Goal: Task Accomplishment & Management: Manage account settings

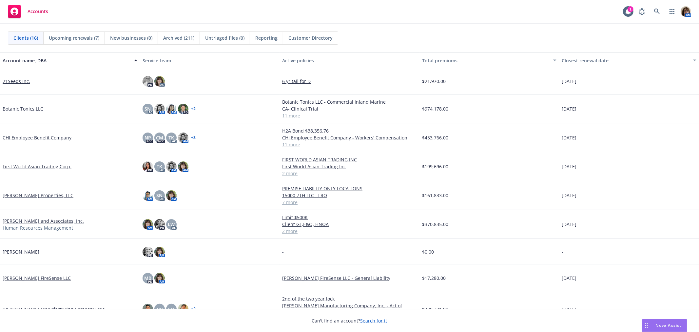
click at [30, 164] on link "First World Asian Trading Corp." at bounding box center [37, 166] width 69 height 7
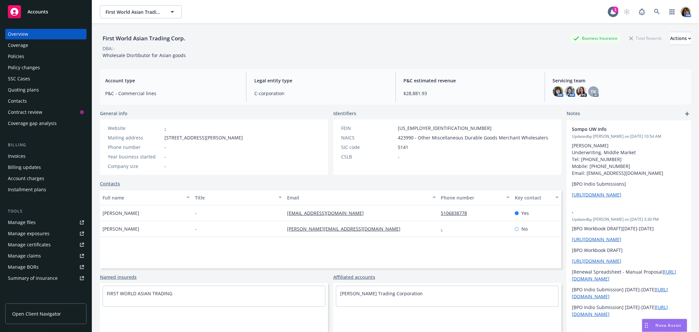
click at [17, 56] on div "Policies" at bounding box center [16, 56] width 16 height 10
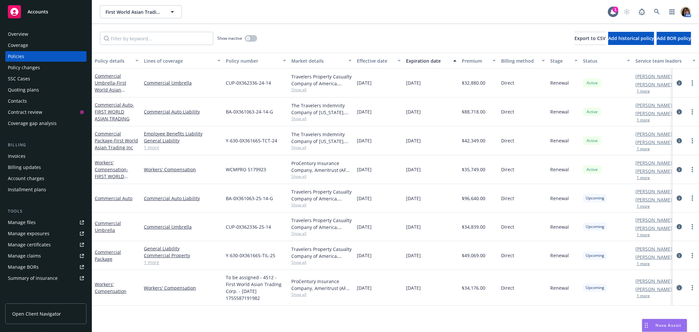
click at [679, 285] on icon "circleInformation" at bounding box center [679, 287] width 5 height 5
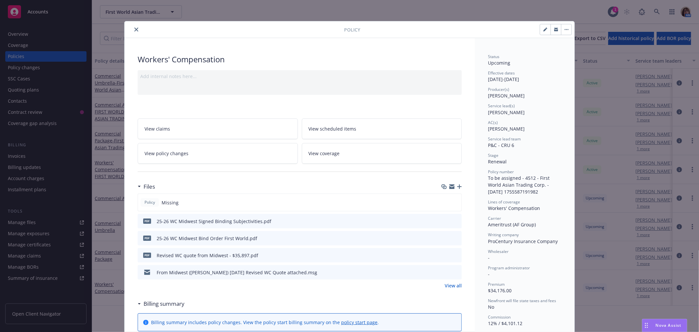
click at [457, 187] on icon "button" at bounding box center [459, 186] width 5 height 5
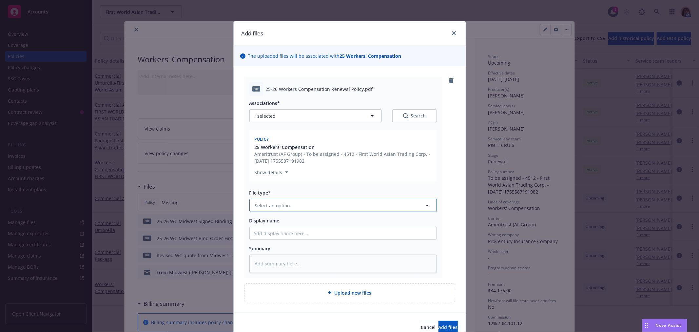
click at [265, 208] on span "Select an option" at bounding box center [272, 205] width 35 height 7
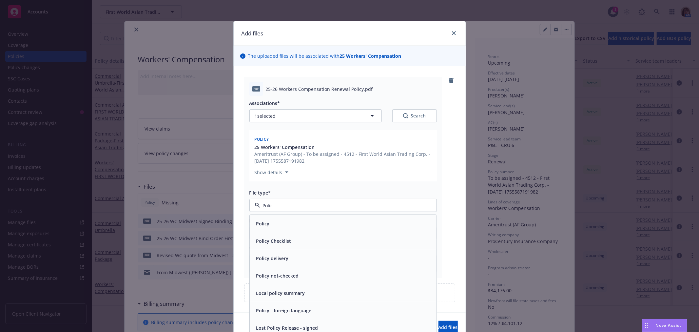
type input "Policy"
click at [259, 230] on div "Policy" at bounding box center [343, 223] width 187 height 17
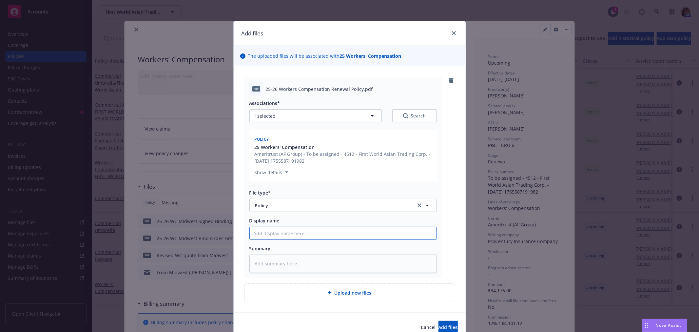
click at [259, 230] on input "Display name" at bounding box center [343, 233] width 187 height 12
type textarea "x"
type input "2"
type textarea "x"
type input "25"
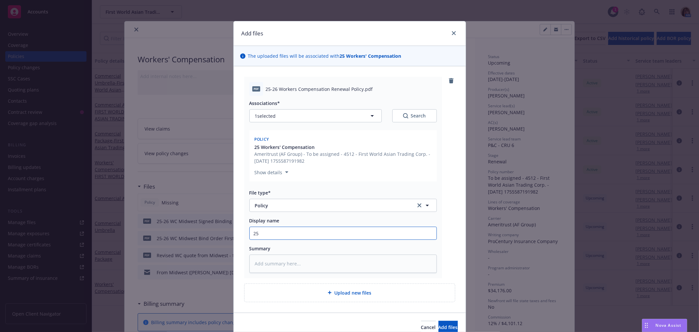
type textarea "x"
type input "25-"
type textarea "x"
type input "25-2"
type textarea "x"
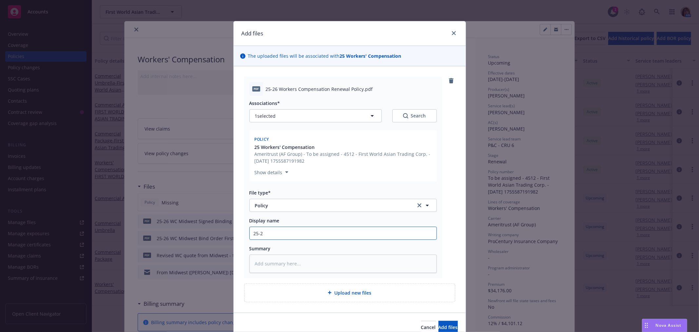
type input "25-26"
type textarea "x"
type input "25-26"
type textarea "x"
type input "25-26 W"
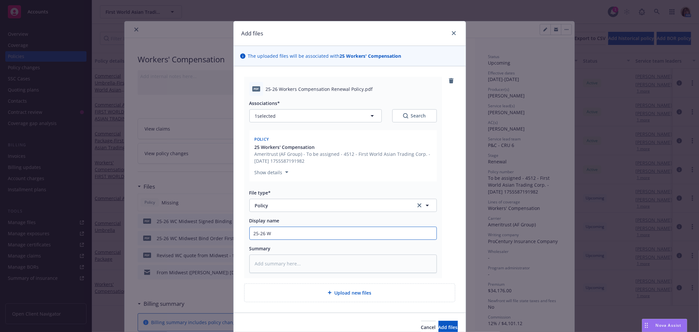
type textarea "x"
type input "25-26 Wo"
type textarea "x"
type input "25-26 Wor"
type textarea "x"
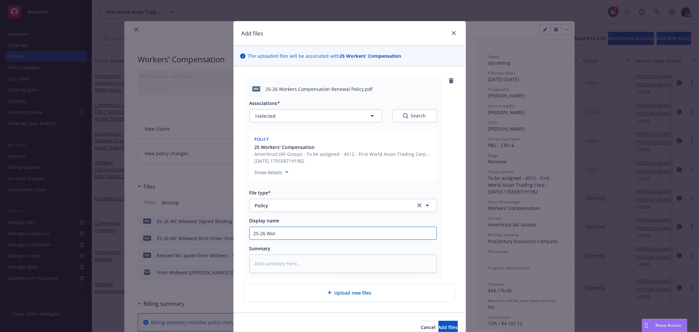
type input "25-26 Work"
type textarea "x"
type input "25-26 Worke"
type textarea "x"
type input "25-26 Worker"
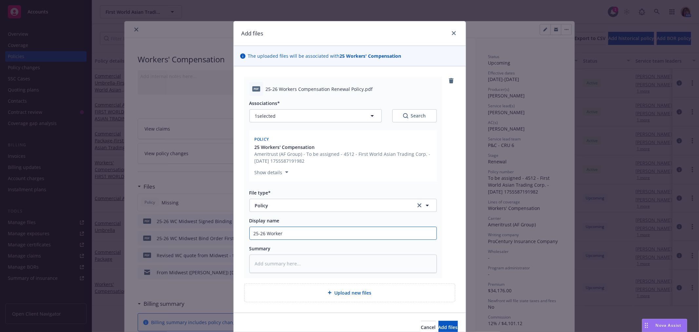
type textarea "x"
type input "25-26 Workers"
type textarea "x"
type input "25-26 Workers"
type textarea "x"
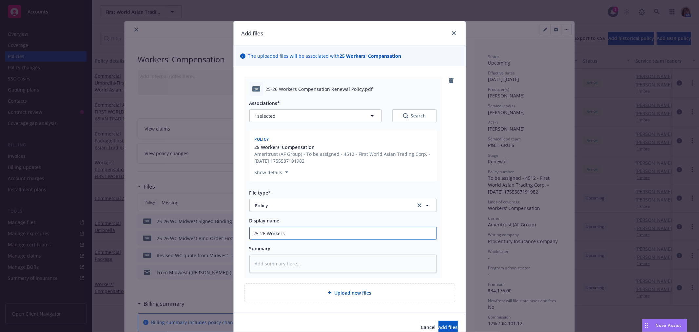
type input "25-26 Workers C"
type textarea "x"
type input "25-26 Workers Com"
type textarea "x"
type input "25-26 Workers Comp"
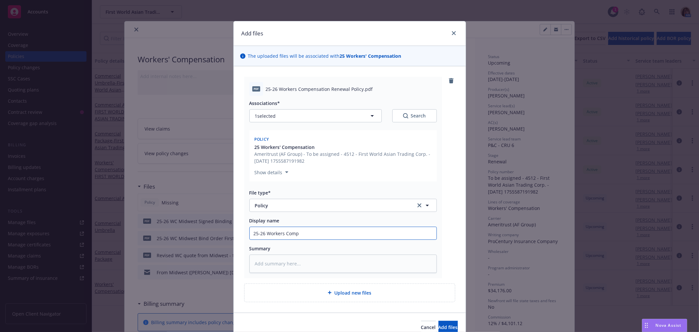
type textarea "x"
type input "25-26 Workers Comp"
type textarea "x"
type input "25-26 Workers Comp R"
type textarea "x"
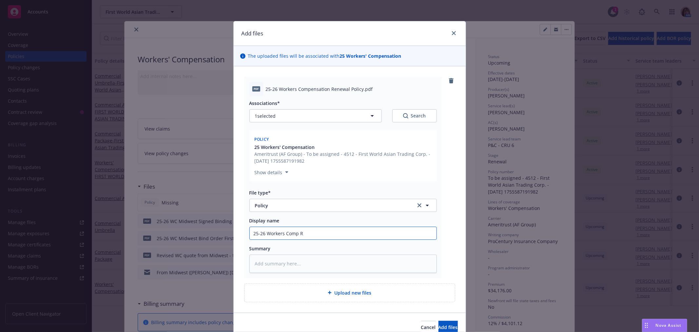
type input "25-26 Workers Comp Re"
type textarea "x"
type input "25-26 Workers Comp Ren"
type textarea "x"
type input "25-26 Workers Comp [PERSON_NAME]"
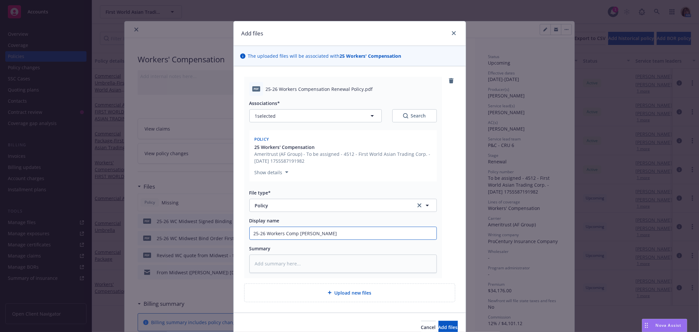
type textarea "x"
type input "25-26 Workers Comp Renew"
type textarea "x"
type input "25-26 Workers Comp Renewa"
type textarea "x"
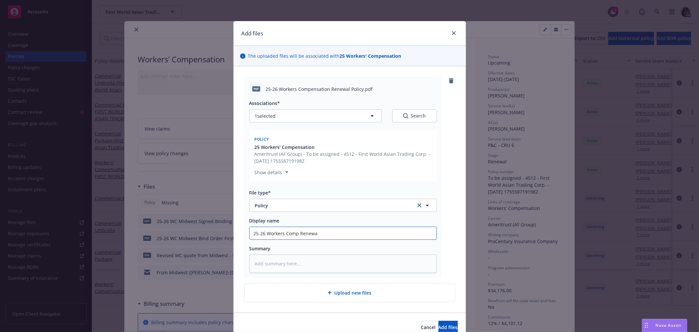
type input "25-26 Workers Comp Renewal"
type textarea "x"
type input "25-26 Workers Comp Renewal"
type textarea "x"
type input "25-26 Workers Comp Renewal P"
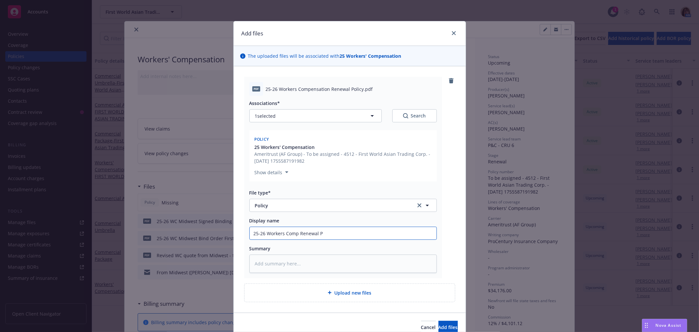
type textarea "x"
type input "25-26 Workers Comp Renewal Po"
type textarea "x"
type input "25-26 Workers Comp Renewal Pol"
type textarea "x"
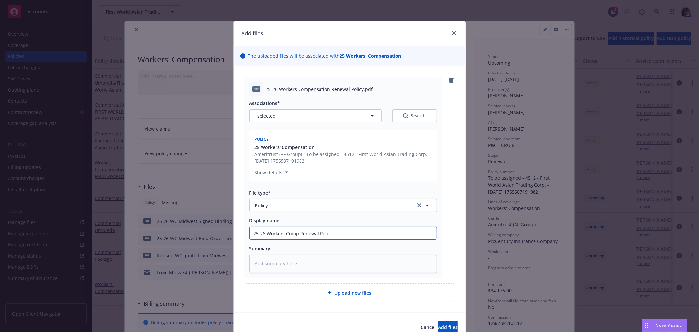
type input "25-26 Workers Comp Renewal Polic"
type textarea "x"
type input "25-26 Workers Comp Renewal Policy"
click at [439, 322] on button "Add files" at bounding box center [448, 327] width 19 height 13
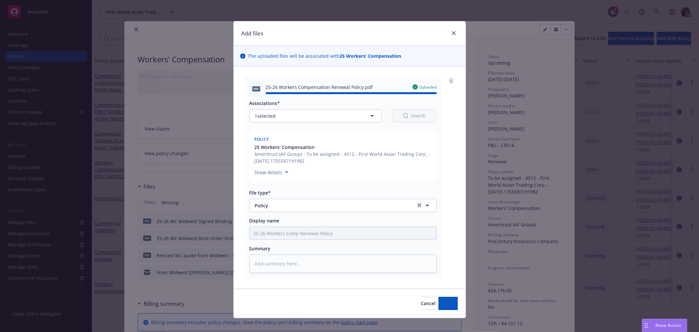
type textarea "x"
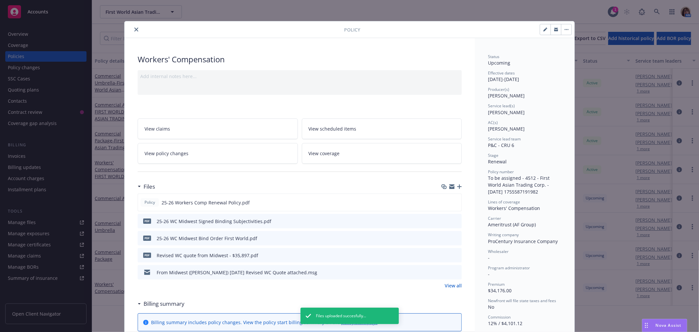
click at [545, 28] on button "button" at bounding box center [545, 29] width 10 height 10
select select "RENEWAL"
select select "12"
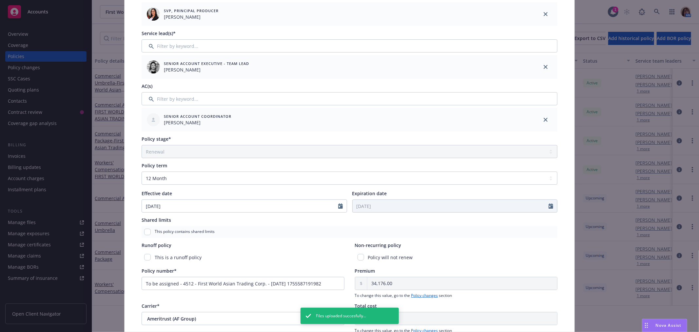
scroll to position [146, 0]
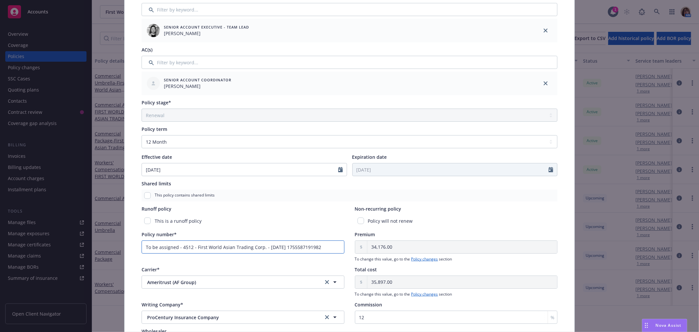
drag, startPoint x: 142, startPoint y: 246, endPoint x: 350, endPoint y: 242, distance: 208.2
click at [350, 242] on div "Policy number* To be assigned - 4512 - First World Asian Trading Corp. - [DATE]…" at bounding box center [350, 246] width 416 height 31
drag, startPoint x: 141, startPoint y: 247, endPoint x: 345, endPoint y: 250, distance: 204.2
click at [345, 250] on div "Policy number* To be assigned - 4512 - First World Asian Trading Corp. - [DATE]…" at bounding box center [350, 246] width 416 height 31
paste input "WCMPRO517992303"
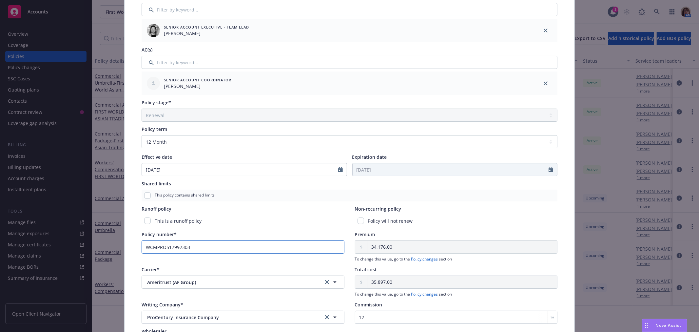
type input "WCMPRO517992303"
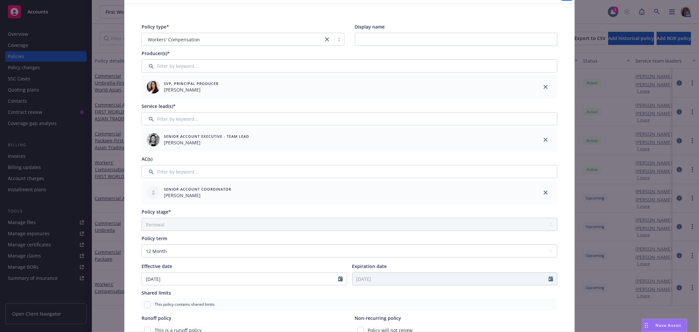
scroll to position [0, 0]
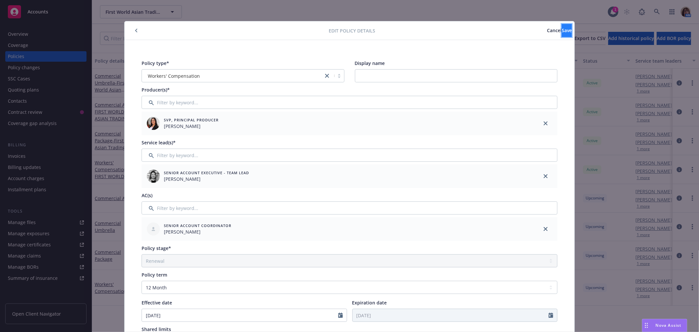
click at [562, 31] on span "Save" at bounding box center [567, 30] width 10 height 6
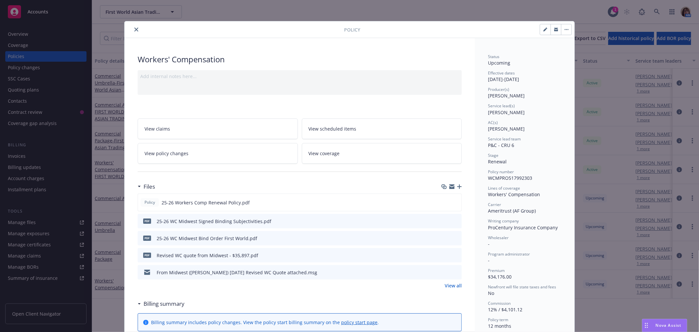
click at [322, 153] on span "View coverage" at bounding box center [324, 153] width 31 height 7
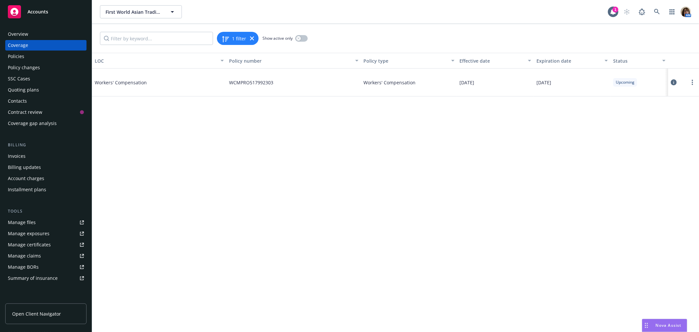
click at [676, 81] on icon at bounding box center [674, 82] width 6 height 6
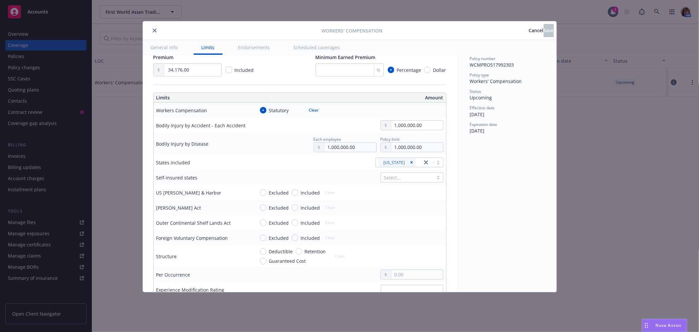
scroll to position [182, 0]
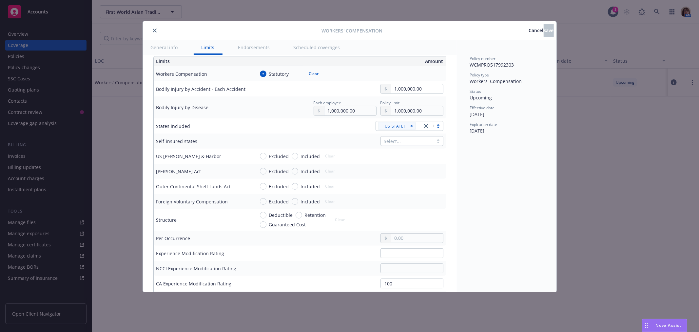
click at [432, 127] on div at bounding box center [432, 126] width 21 height 8
click at [401, 152] on div "[US_STATE]" at bounding box center [406, 152] width 56 height 7
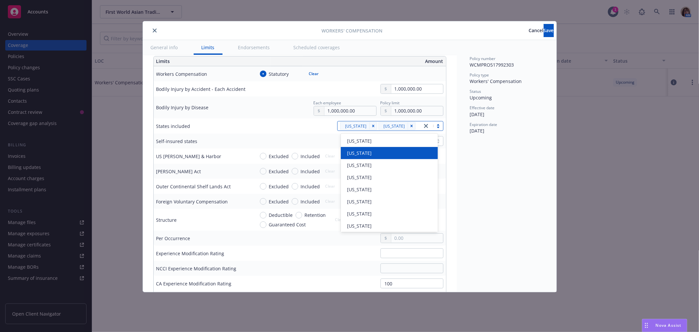
click at [401, 152] on div "[US_STATE]" at bounding box center [389, 152] width 89 height 7
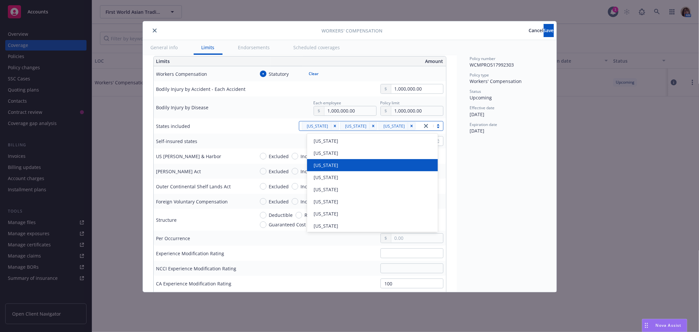
click at [350, 161] on div "[US_STATE]" at bounding box center [372, 165] width 131 height 12
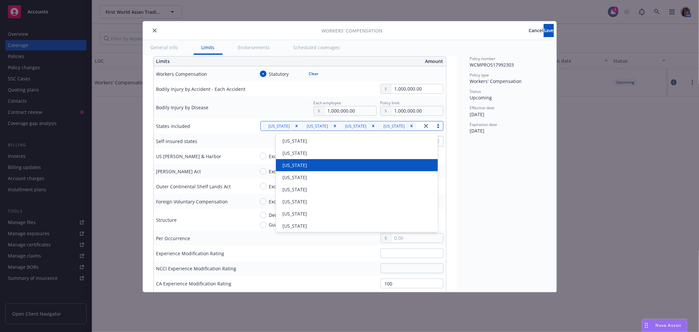
click at [346, 162] on div "[US_STATE]" at bounding box center [357, 165] width 154 height 7
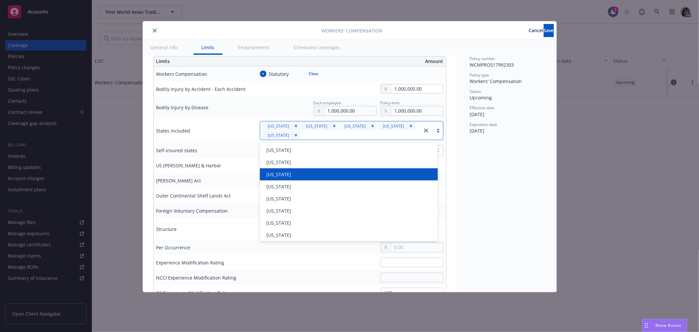
click at [343, 172] on div "[US_STATE]" at bounding box center [349, 174] width 170 height 7
click at [342, 174] on div "[US_STATE]" at bounding box center [349, 174] width 170 height 7
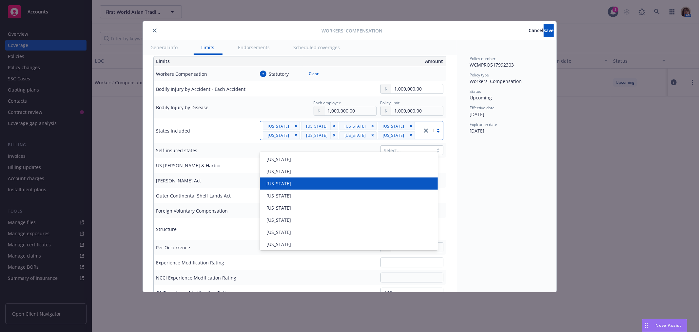
click at [338, 182] on div "[US_STATE]" at bounding box center [349, 183] width 170 height 7
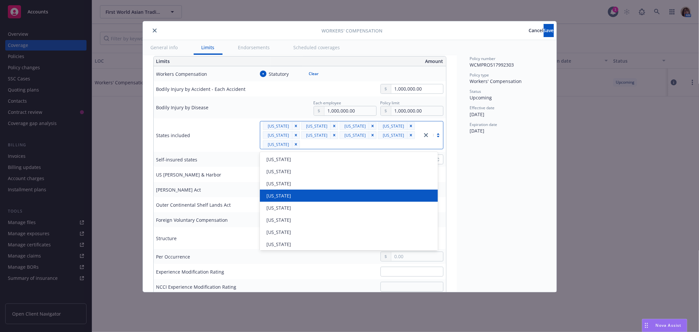
click at [321, 194] on div "[US_STATE]" at bounding box center [349, 195] width 170 height 7
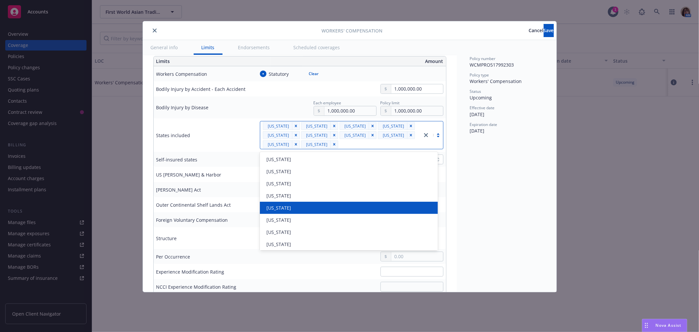
click at [320, 204] on div "[US_STATE]" at bounding box center [349, 207] width 170 height 7
click at [314, 207] on div "[US_STATE]" at bounding box center [349, 207] width 170 height 7
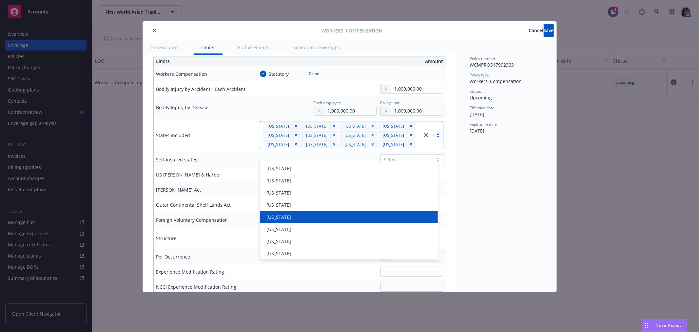
click at [299, 219] on div "[US_STATE]" at bounding box center [349, 216] width 170 height 7
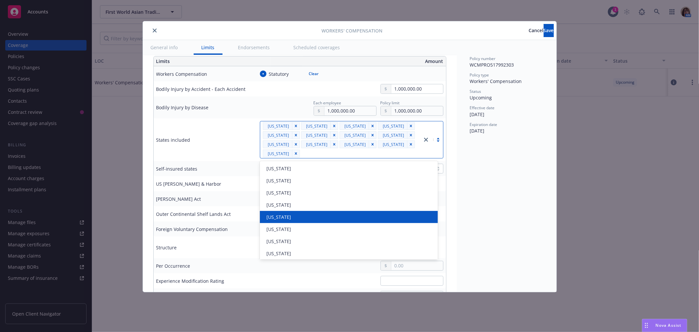
click at [299, 219] on div "[US_STATE]" at bounding box center [349, 216] width 170 height 7
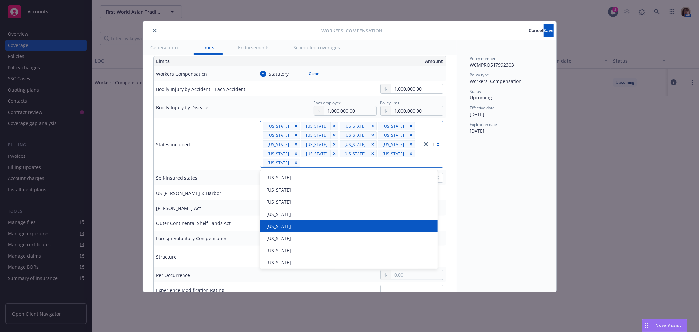
click at [298, 227] on div "[US_STATE]" at bounding box center [349, 226] width 170 height 7
click at [304, 227] on div "[US_STATE]" at bounding box center [349, 226] width 170 height 7
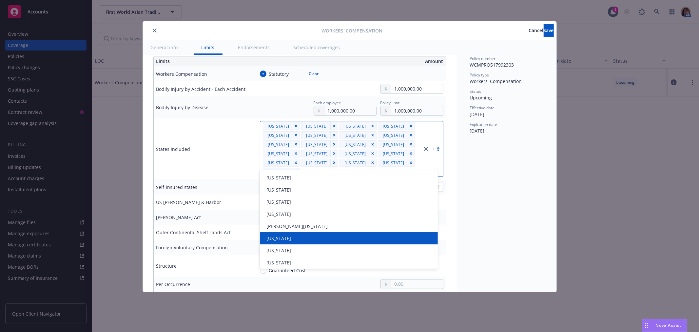
click at [304, 234] on div "[US_STATE]" at bounding box center [349, 238] width 178 height 12
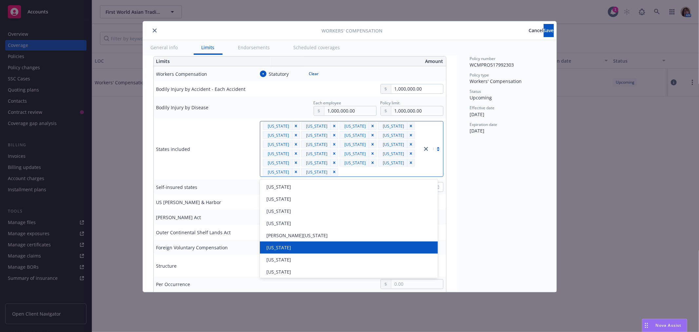
click at [301, 246] on div "[US_STATE]" at bounding box center [349, 247] width 170 height 7
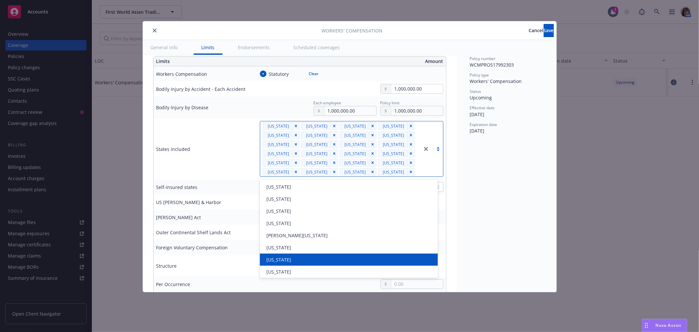
click at [297, 257] on div "[US_STATE]" at bounding box center [349, 259] width 170 height 7
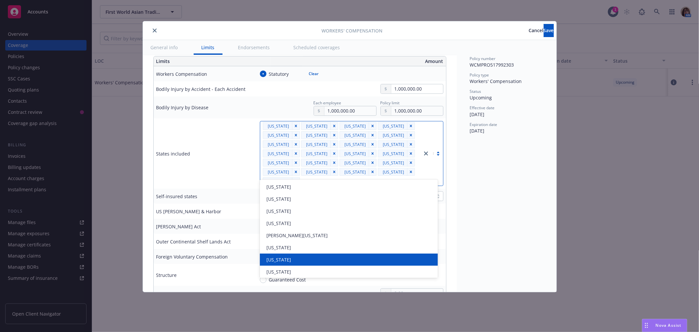
scroll to position [36, 0]
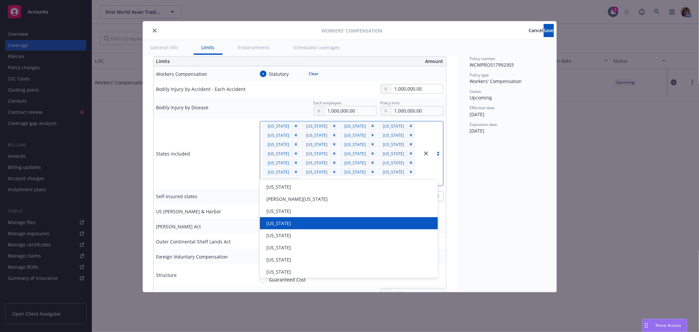
click at [294, 221] on div "[US_STATE]" at bounding box center [349, 223] width 170 height 7
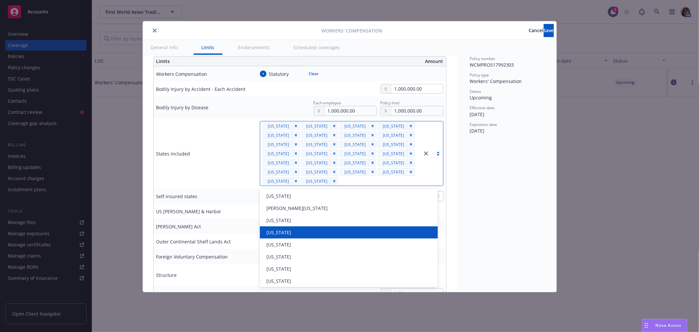
click at [291, 233] on span "[US_STATE]" at bounding box center [278, 232] width 25 height 7
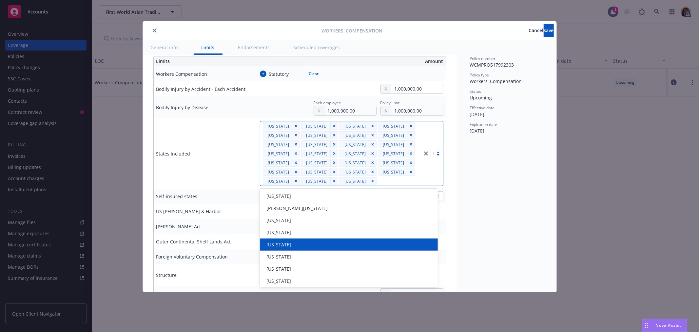
click at [283, 244] on span "[US_STATE]" at bounding box center [278, 244] width 25 height 7
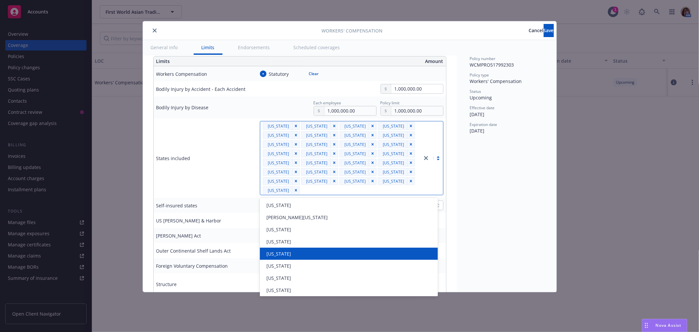
click at [291, 252] on div "[US_STATE]" at bounding box center [349, 253] width 170 height 7
click at [287, 253] on span "[US_STATE]" at bounding box center [278, 253] width 25 height 7
click at [282, 256] on span "[US_STATE]" at bounding box center [278, 253] width 25 height 7
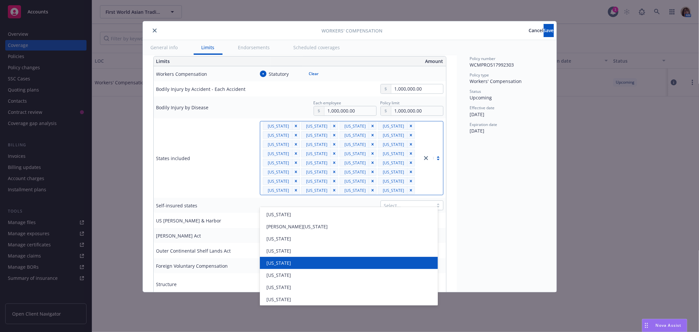
click at [287, 263] on div "[US_STATE]" at bounding box center [349, 262] width 170 height 7
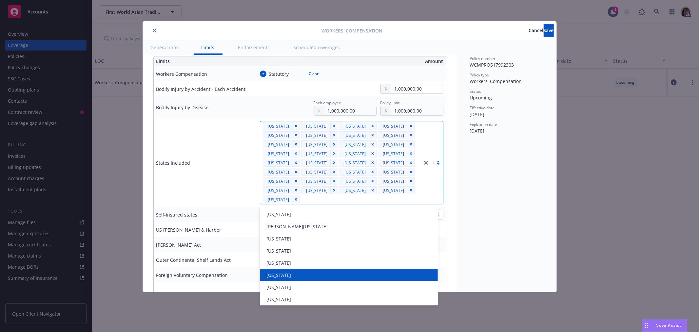
click at [288, 274] on span "[US_STATE]" at bounding box center [278, 274] width 25 height 7
click at [289, 274] on div "[US_STATE]" at bounding box center [349, 274] width 170 height 7
click at [296, 274] on div "[US_STATE]" at bounding box center [349, 274] width 170 height 7
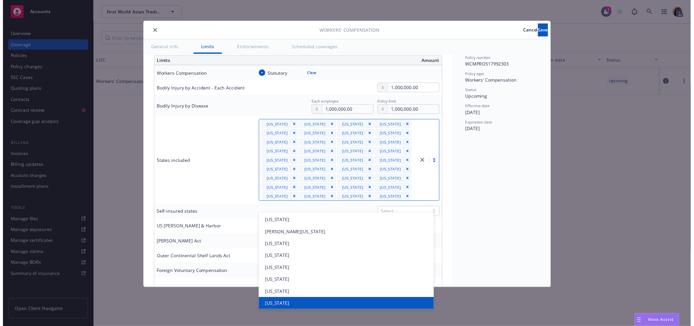
scroll to position [73, 0]
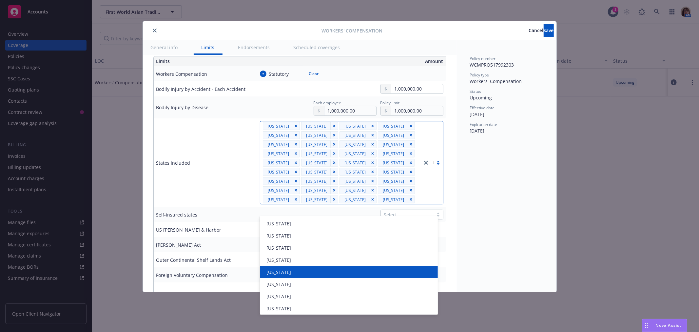
click at [303, 270] on div "[US_STATE]" at bounding box center [349, 271] width 170 height 7
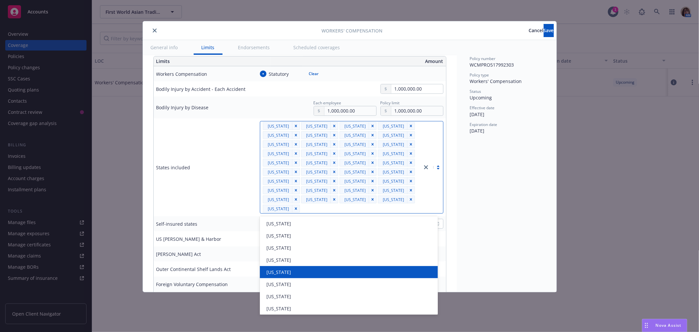
click at [305, 270] on div "[US_STATE]" at bounding box center [349, 271] width 170 height 7
click at [304, 272] on div "[US_STATE]" at bounding box center [349, 271] width 170 height 7
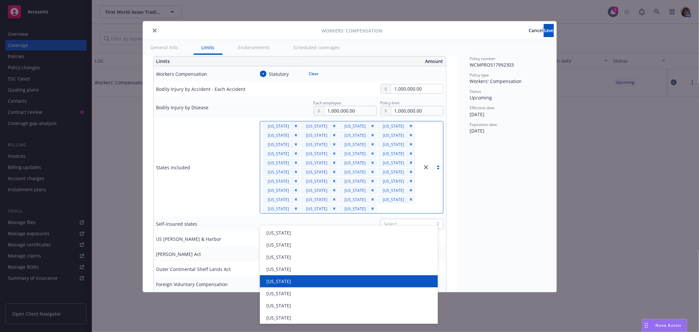
click at [294, 282] on div "[US_STATE]" at bounding box center [349, 281] width 170 height 7
click at [292, 281] on div "[US_STATE]" at bounding box center [349, 281] width 170 height 7
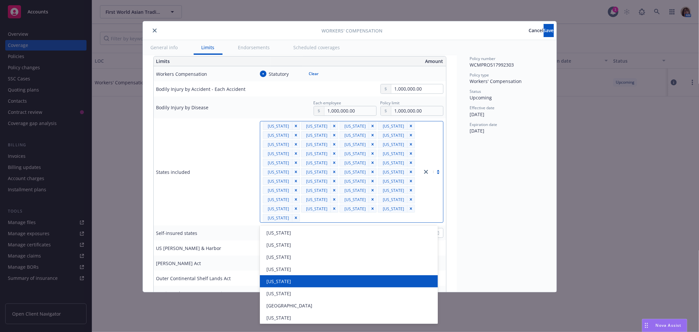
click at [292, 278] on div "[US_STATE]" at bounding box center [349, 281] width 170 height 7
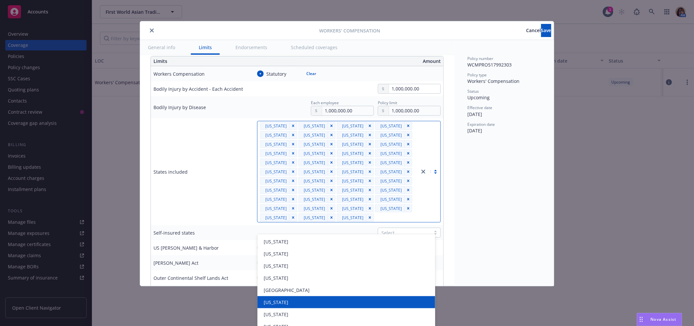
click at [284, 302] on div "[US_STATE]" at bounding box center [346, 302] width 170 height 7
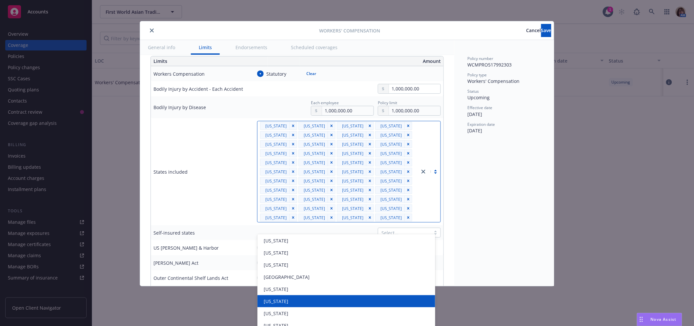
click at [297, 300] on div "[US_STATE]" at bounding box center [346, 301] width 170 height 7
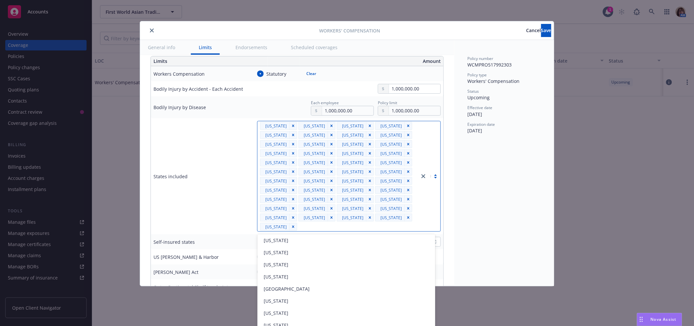
scroll to position [74, 0]
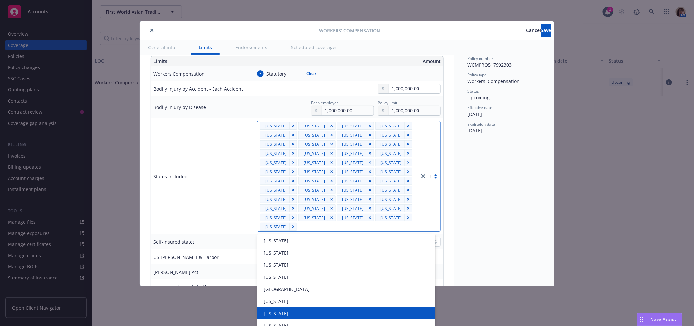
click at [296, 310] on div "[US_STATE]" at bounding box center [346, 313] width 170 height 7
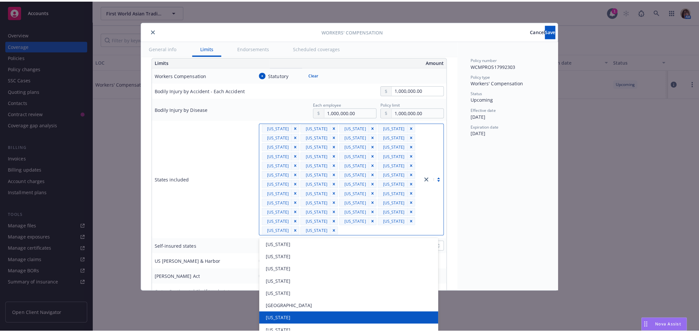
scroll to position [62, 0]
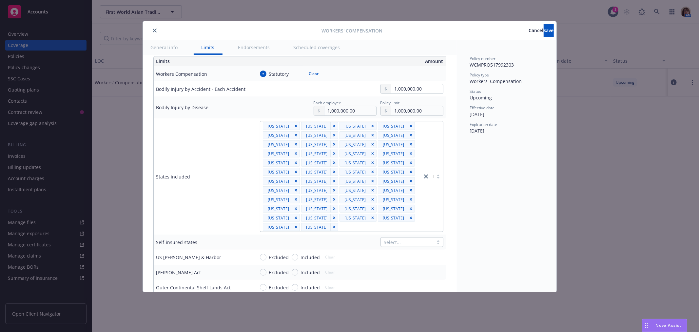
click at [520, 191] on div "Policy number WCMPRO517992303 Policy type Workers' Compensation Status Upcoming…" at bounding box center [507, 166] width 100 height 252
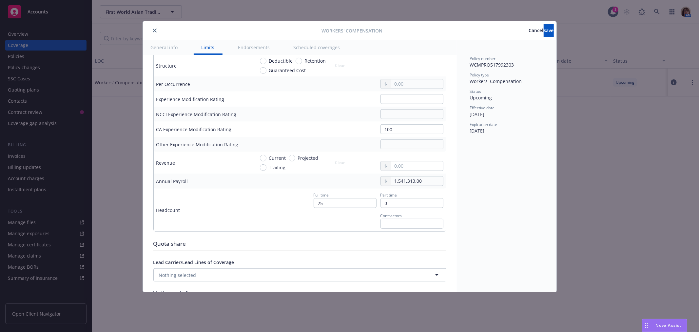
scroll to position [473, 0]
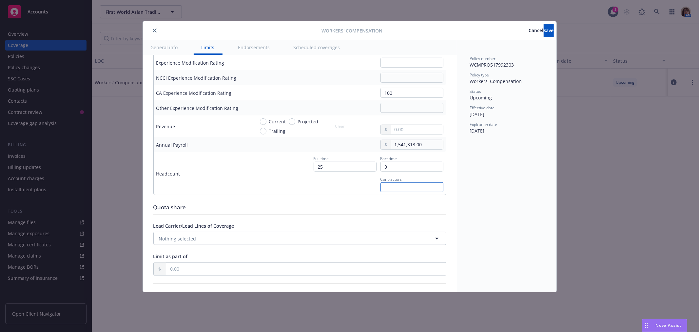
click at [383, 187] on input "text" at bounding box center [412, 187] width 63 height 10
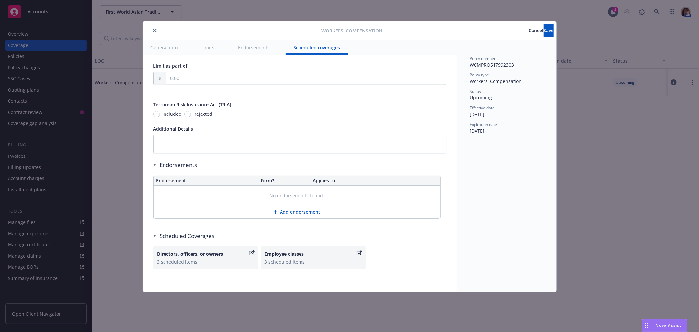
scroll to position [665, 0]
type input "0"
click at [358, 251] on icon "button" at bounding box center [360, 251] width 6 height 5
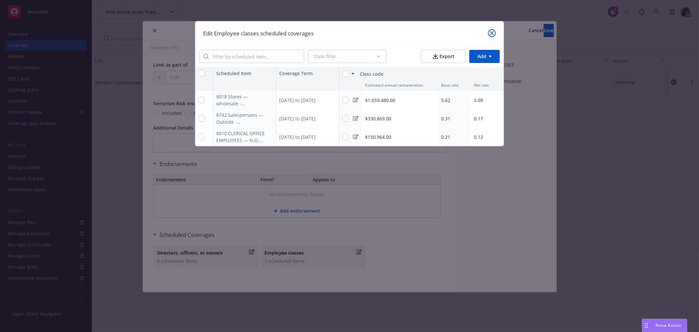
click at [494, 32] on icon "close" at bounding box center [492, 33] width 4 height 4
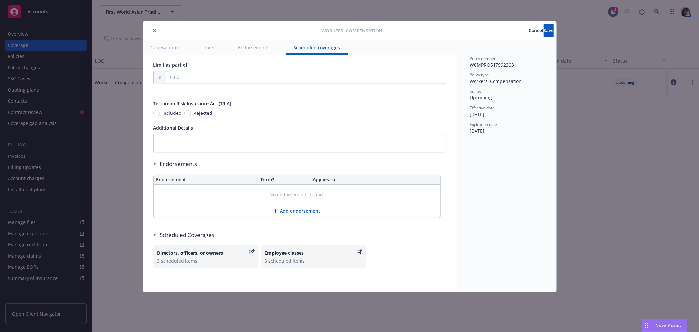
click at [296, 208] on button "Add endorsement" at bounding box center [297, 210] width 287 height 13
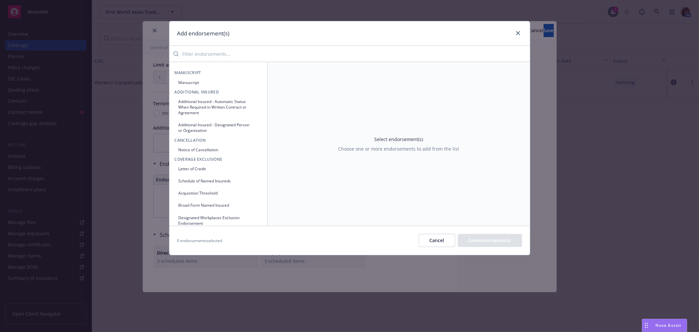
click at [234, 56] on input "search" at bounding box center [354, 53] width 351 height 13
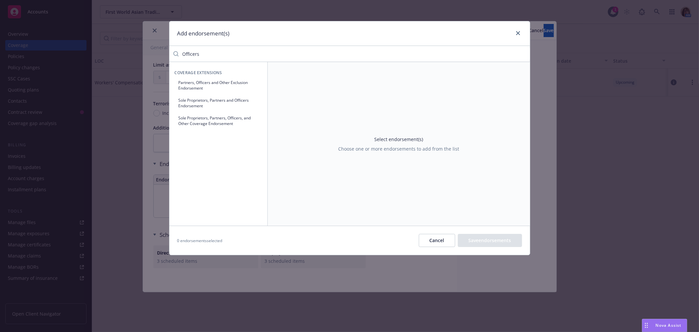
type input "Officers"
click at [201, 81] on button "Partners, Officers and Other Exclusion Endorsement" at bounding box center [219, 85] width 88 height 16
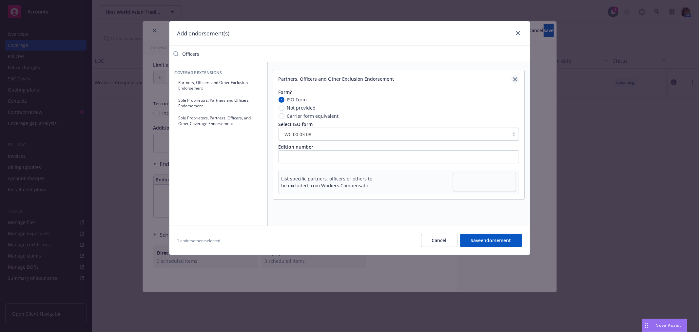
click at [515, 79] on icon "close" at bounding box center [515, 79] width 4 height 4
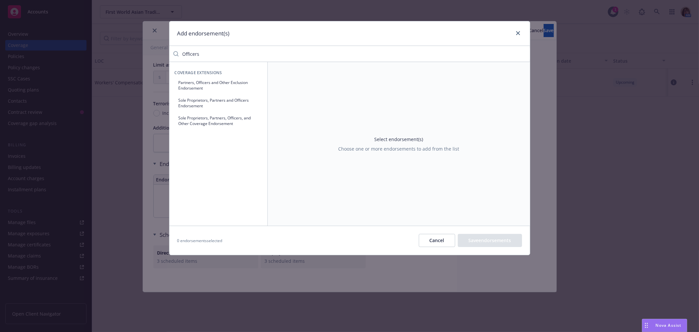
click at [192, 101] on button "Sole Proprietors, Partners and Officers Endorsement" at bounding box center [219, 103] width 88 height 16
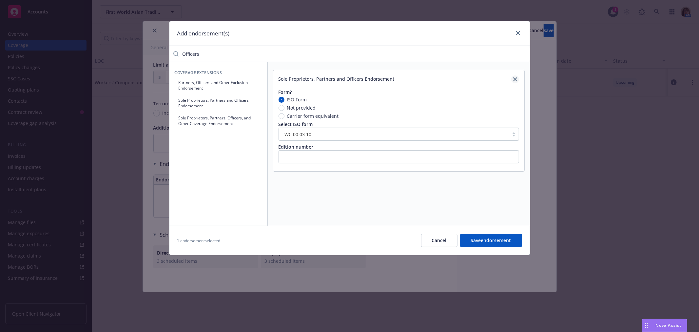
click at [515, 79] on icon "close" at bounding box center [515, 79] width 4 height 4
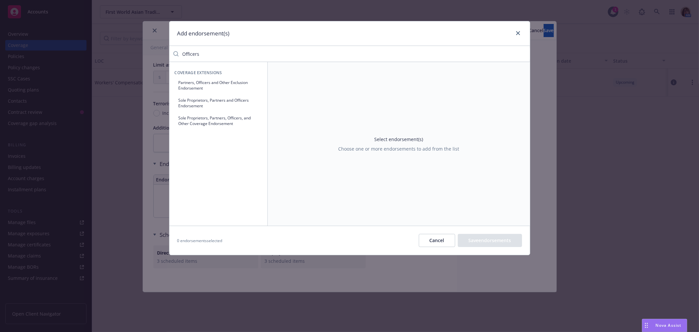
click at [201, 119] on button "Sole Proprietors, Partners, Officers, and Other Coverage Endorsement" at bounding box center [219, 120] width 88 height 16
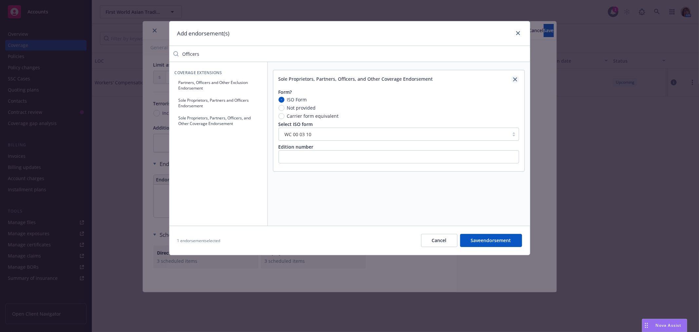
click at [516, 78] on icon "close" at bounding box center [515, 79] width 4 height 4
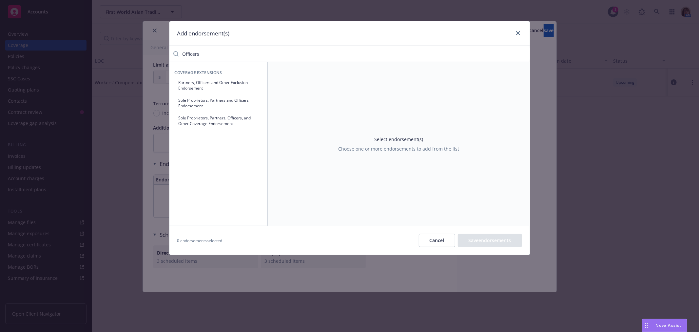
click at [195, 81] on button "Partners, Officers and Other Exclusion Endorsement" at bounding box center [219, 85] width 88 height 16
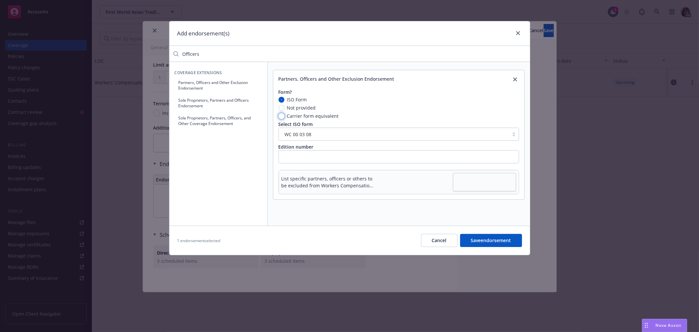
click at [280, 116] on input "Carrier form equivalent" at bounding box center [282, 116] width 6 height 6
radio input "true"
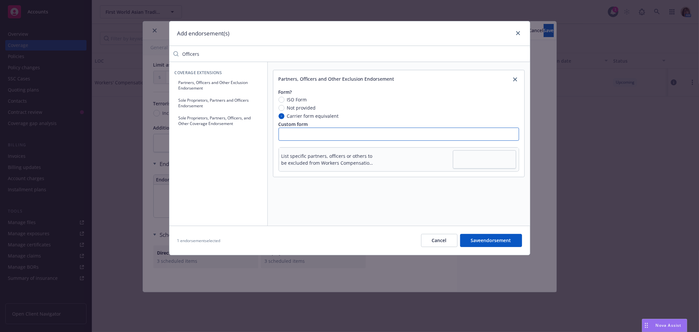
click at [284, 133] on input "text" at bounding box center [399, 133] width 241 height 13
type input "WC 04 03 03 C"
click at [467, 165] on textarea at bounding box center [484, 159] width 63 height 18
click at [469, 159] on textarea at bounding box center [484, 159] width 63 height 18
type textarea "x"
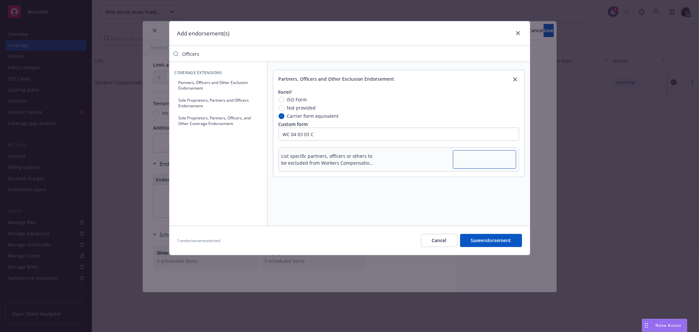
type textarea "H"
type textarea "x"
type textarea "Hu"
type textarea "x"
type textarea "Huo"
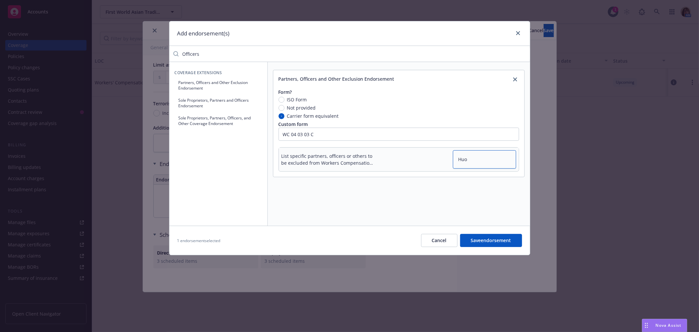
type textarea "x"
type textarea "Huon"
type textarea "x"
type textarea "[PERSON_NAME]"
type textarea "x"
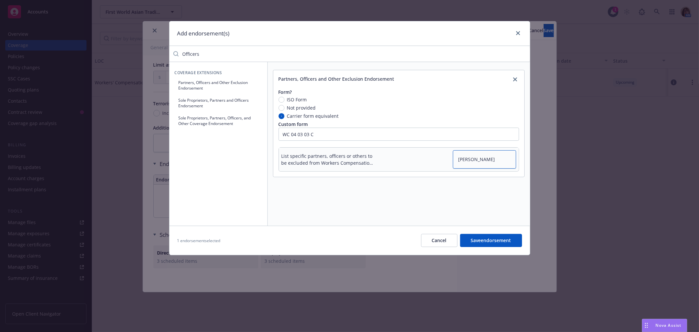
type textarea "[PERSON_NAME]"
type textarea "x"
type textarea "[PERSON_NAME] L"
type textarea "x"
type textarea "[PERSON_NAME] Le"
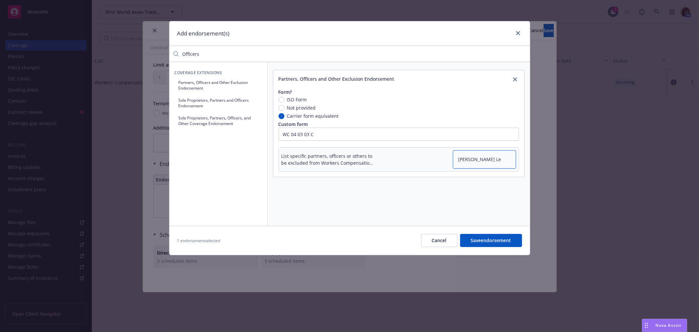
type textarea "x"
type textarea "[PERSON_NAME] Le"
type textarea "x"
type textarea "[PERSON_NAME] Le T"
type textarea "x"
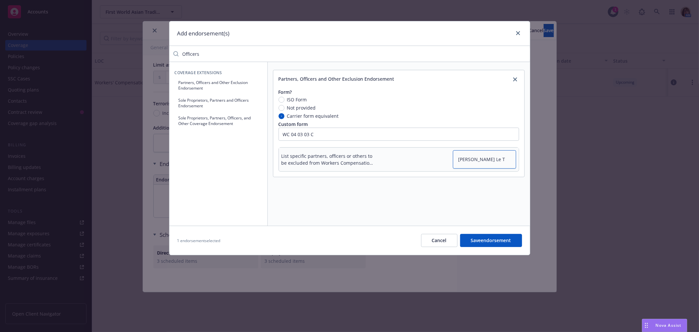
type textarea "[PERSON_NAME] Le Tr"
type textarea "x"
type textarea "[PERSON_NAME] Le Tra"
type textarea "x"
type textarea "[PERSON_NAME]"
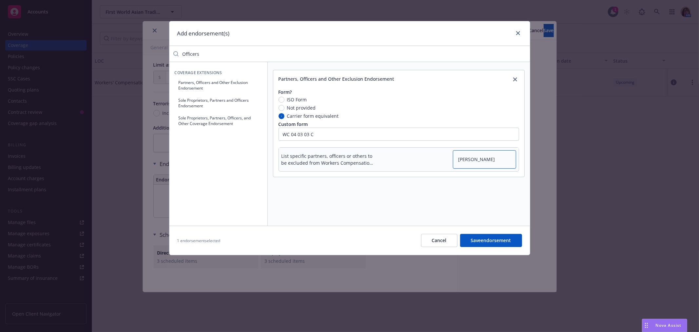
type textarea "x"
type textarea "[PERSON_NAME]"
type textarea "x"
type textarea "[PERSON_NAME] -"
type textarea "x"
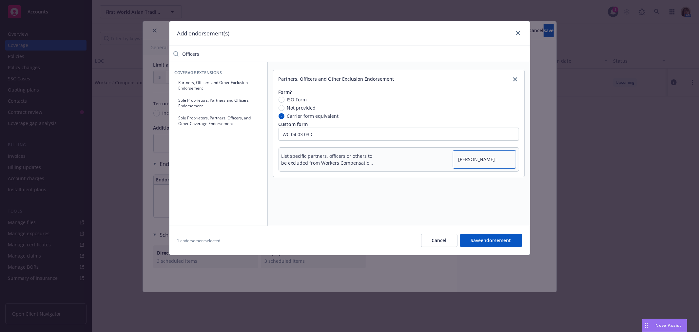
type textarea "[PERSON_NAME] -"
type textarea "x"
type textarea "[PERSON_NAME] - S"
type textarea "x"
type textarea "[PERSON_NAME] - Se"
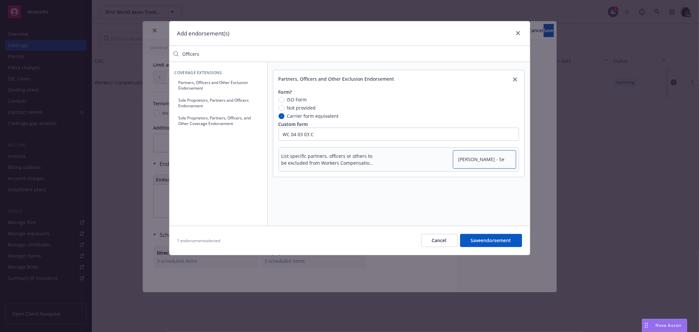
type textarea "x"
type textarea "[PERSON_NAME] - Sec"
type textarea "x"
type textarea "[PERSON_NAME] - Secr"
type textarea "x"
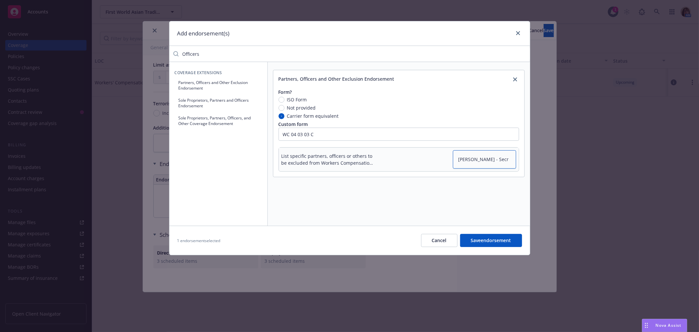
type textarea "[PERSON_NAME] - Secre"
type textarea "x"
type textarea "[PERSON_NAME] - Secret"
type textarea "x"
type textarea "[PERSON_NAME] - Secreta"
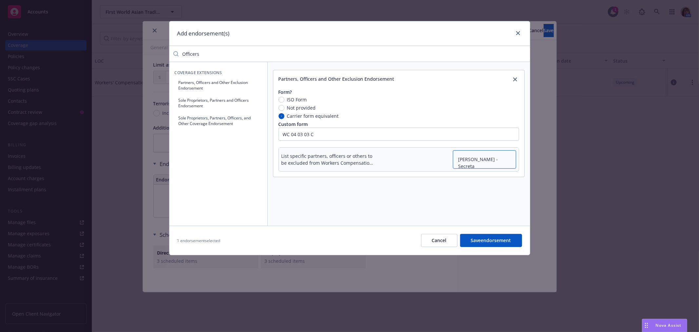
type textarea "x"
type textarea "[PERSON_NAME] - Secretar"
type textarea "x"
type textarea "[PERSON_NAME] - Secretary"
type textarea "x"
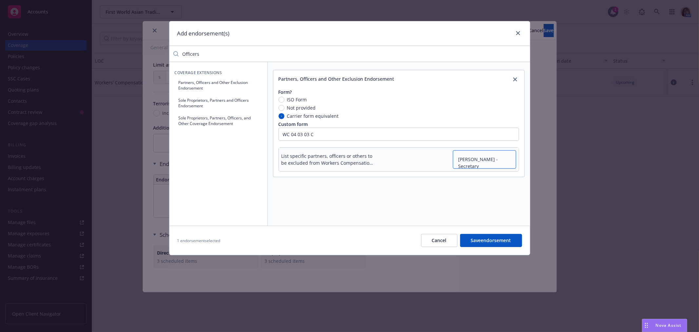
type textarea "[PERSON_NAME] - Secretary"
type textarea "x"
type textarea "[PERSON_NAME] - Secretary K"
type textarea "x"
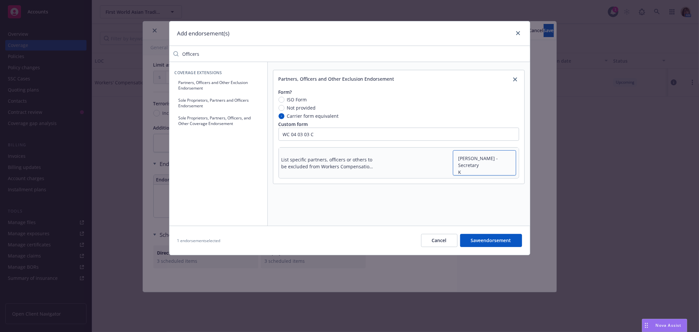
type textarea "[PERSON_NAME] - Secretary [PERSON_NAME]"
type textarea "x"
type textarea "[PERSON_NAME] - Secretary [PERSON_NAME]"
type textarea "x"
type textarea "[PERSON_NAME] - Secretary [PERSON_NAME]"
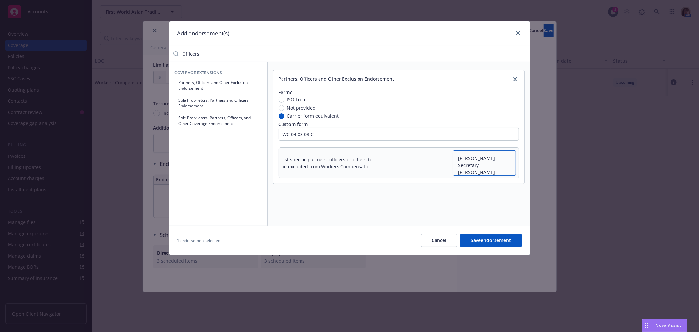
type textarea "x"
type textarea "[PERSON_NAME] - Secretary [PERSON_NAME]"
type textarea "x"
type textarea "[PERSON_NAME] - Secretary [PERSON_NAME]"
type textarea "x"
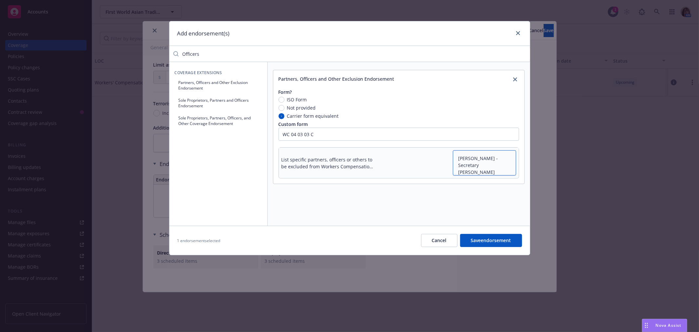
type textarea "[PERSON_NAME] - Secretary [PERSON_NAME]"
type textarea "x"
type textarea "[PERSON_NAME] - Secretary [PERSON_NAME]"
type textarea "x"
type textarea "[PERSON_NAME] - Secretary [PERSON_NAME] -"
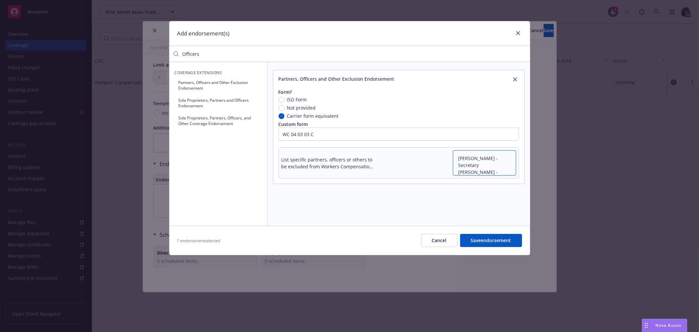
type textarea "x"
type textarea "[PERSON_NAME] - Secretary [PERSON_NAME] -"
type textarea "x"
type textarea "[PERSON_NAME] - Secretary [PERSON_NAME]"
type textarea "x"
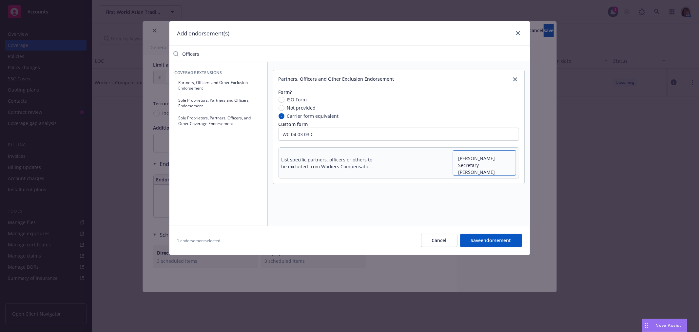
type textarea "[PERSON_NAME] - Secretary [PERSON_NAME]"
type textarea "x"
type textarea "[PERSON_NAME] - Secretary [PERSON_NAME]"
type textarea "x"
type textarea "[PERSON_NAME] - Secretary [PERSON_NAME]"
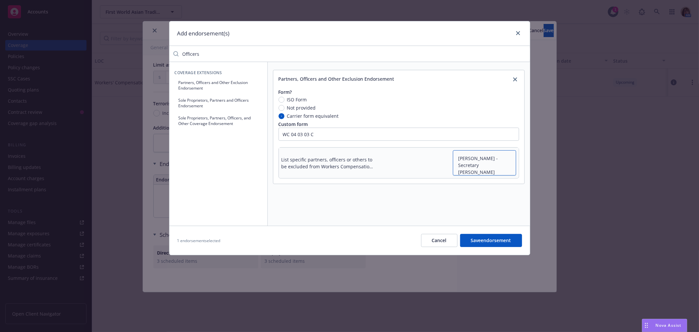
type textarea "x"
type textarea "[PERSON_NAME] - Secretary [PERSON_NAME]"
type textarea "x"
type textarea "[PERSON_NAME] - Secretary [PERSON_NAME]"
type textarea "x"
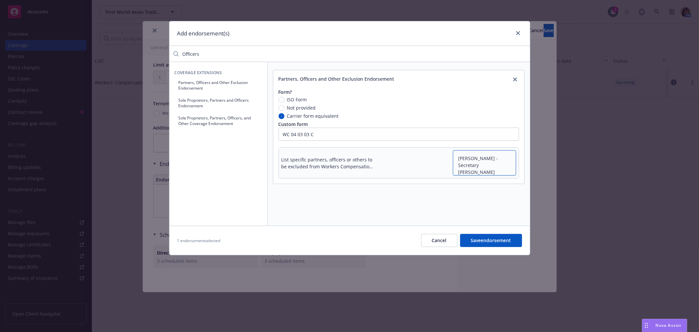
type textarea "[PERSON_NAME] - Secretary [PERSON_NAME] - Presiden"
type textarea "x"
type textarea "[PERSON_NAME] - Secretary [PERSON_NAME] - President"
type textarea "x"
type textarea "[PERSON_NAME] - Secretary [PERSON_NAME] - President"
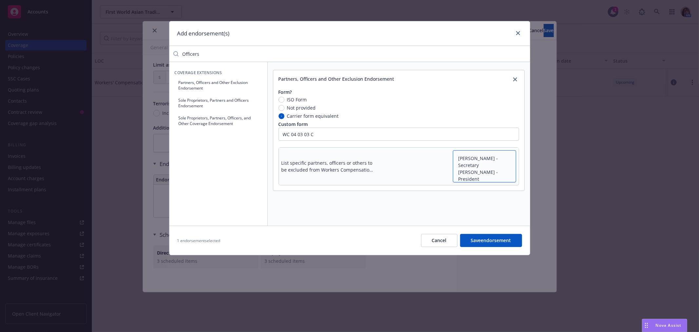
type textarea "x"
type textarea "[PERSON_NAME] - Secretary [PERSON_NAME] - President S"
type textarea "x"
type textarea "[PERSON_NAME] - Secretary [PERSON_NAME] - President St"
type textarea "x"
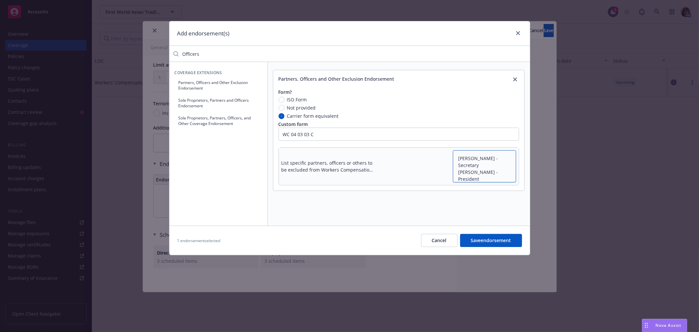
type textarea "[PERSON_NAME] - Secretary [PERSON_NAME] - President Ste"
type textarea "x"
type textarea "[PERSON_NAME] - Secretary [PERSON_NAME] - President Step"
type textarea "x"
type textarea "[PERSON_NAME] - Secretary [PERSON_NAME] - President [PERSON_NAME]"
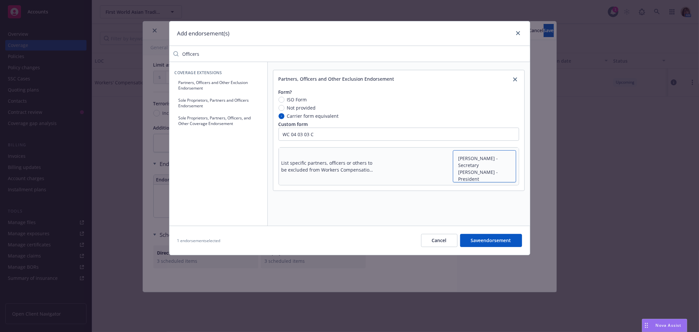
type textarea "x"
type textarea "[PERSON_NAME] - Secretary [PERSON_NAME] - President [PERSON_NAME]"
type textarea "x"
type textarea "[PERSON_NAME] - Secretary [PERSON_NAME] - President [PERSON_NAME]"
type textarea "x"
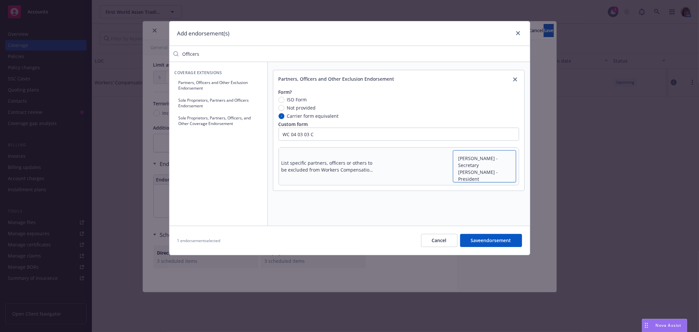
type textarea "[PERSON_NAME] - Secretary [PERSON_NAME] - President [PERSON_NAME]"
type textarea "x"
type textarea "[PERSON_NAME] - Secretary [PERSON_NAME] - President [PERSON_NAME]"
type textarea "x"
type textarea "[PERSON_NAME] - Secretary [PERSON_NAME] - President [PERSON_NAME]"
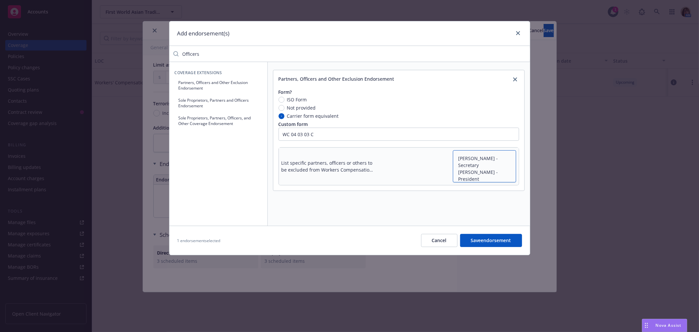
type textarea "x"
type textarea "[PERSON_NAME] - Secretary [PERSON_NAME] - President [PERSON_NAME]"
type textarea "x"
type textarea "[PERSON_NAME] - Secretary [PERSON_NAME] - President [PERSON_NAME]"
type textarea "x"
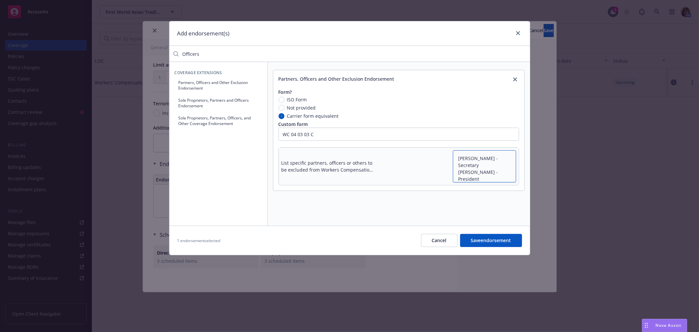
type textarea "[PERSON_NAME] - Secretary [PERSON_NAME] - President [PERSON_NAME]"
type textarea "x"
type textarea "[PERSON_NAME] - Secretary [PERSON_NAME] - President [PERSON_NAME]"
type textarea "x"
type textarea "[PERSON_NAME] - Secretary [PERSON_NAME] - President [PERSON_NAME]"
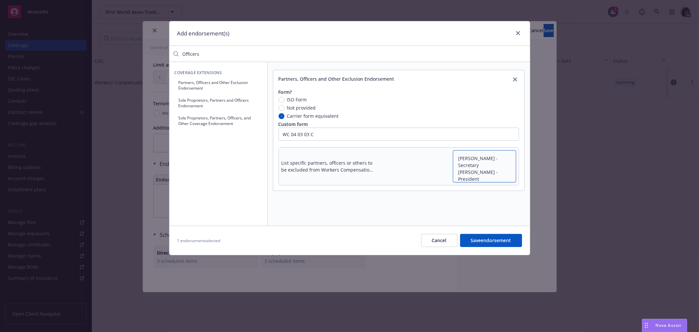
type textarea "x"
type textarea "[PERSON_NAME] - Secretary [PERSON_NAME] - President [PERSON_NAME]"
type textarea "x"
type textarea "[PERSON_NAME] - Secretary [PERSON_NAME] - President [PERSON_NAME]"
type textarea "x"
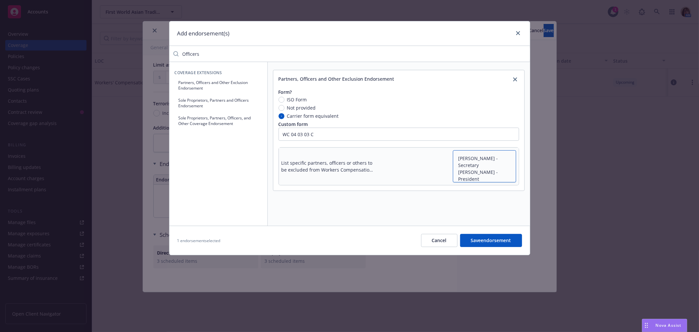
type textarea "[PERSON_NAME] - Secretary [PERSON_NAME] - President [PERSON_NAME]"
type textarea "x"
type textarea "[PERSON_NAME] - Secretary [PERSON_NAME] - President [PERSON_NAME]"
type textarea "x"
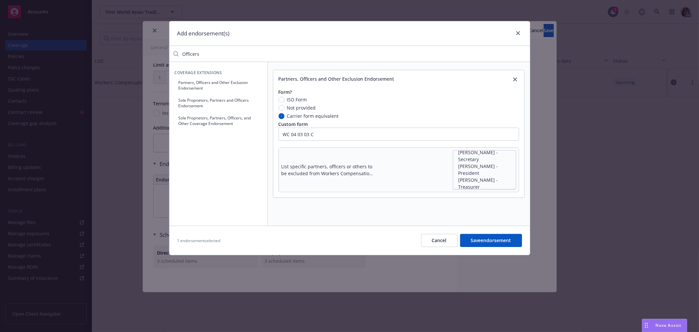
drag, startPoint x: 203, startPoint y: 54, endPoint x: 161, endPoint y: 53, distance: 42.6
click at [161, 53] on div "Add endorsement(s) Officers Coverage Extensions Partners, Officers and Other Ex…" at bounding box center [349, 166] width 699 height 332
click at [206, 82] on button "Premium Discount Endorsement" at bounding box center [219, 82] width 88 height 11
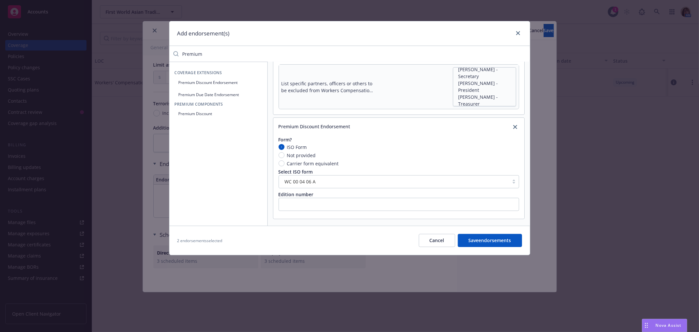
scroll to position [84, 0]
click at [290, 202] on input "text" at bounding box center [399, 203] width 241 height 13
click at [198, 95] on button "Premium Due Date Endorsement" at bounding box center [219, 94] width 88 height 11
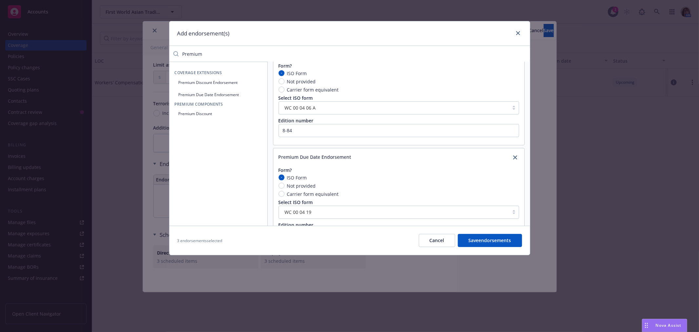
scroll to position [188, 0]
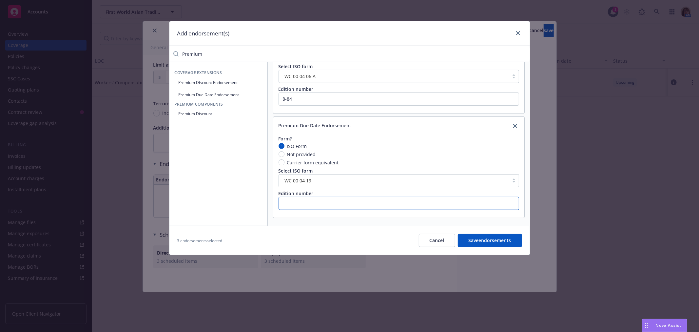
click at [293, 204] on input "text" at bounding box center [399, 203] width 241 height 13
drag, startPoint x: 202, startPoint y: 53, endPoint x: 146, endPoint y: 55, distance: 55.7
click at [146, 55] on div "Add endorsement(s) Premium Coverage Extensions Premium Discount Endorsement Pre…" at bounding box center [349, 166] width 699 height 332
click at [193, 82] on button "Catastrophe (Other than Certified Acts of Terrorism) Endorsement" at bounding box center [219, 85] width 88 height 16
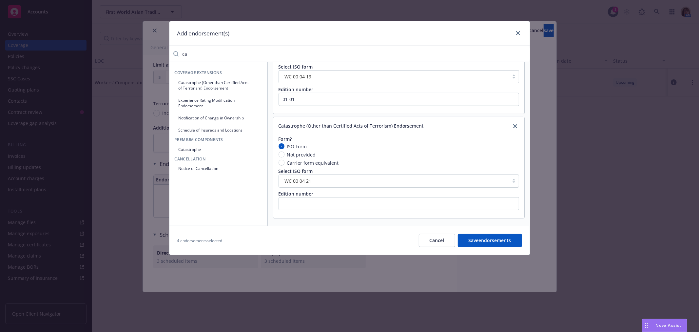
scroll to position [292, 0]
click at [288, 204] on input "text" at bounding box center [399, 203] width 241 height 13
drag, startPoint x: 192, startPoint y: 53, endPoint x: 162, endPoint y: 55, distance: 29.9
click at [162, 55] on div "Add endorsement(s) ca Coverage Extensions Catastrophe (Other than Certified Act…" at bounding box center [349, 166] width 699 height 332
click at [202, 101] on button "Terrorism Risk Insurance Program Reauthorization Act Disclosure Endorsement" at bounding box center [219, 106] width 88 height 22
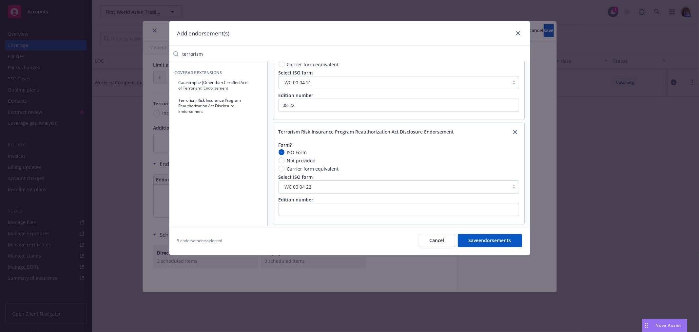
scroll to position [397, 0]
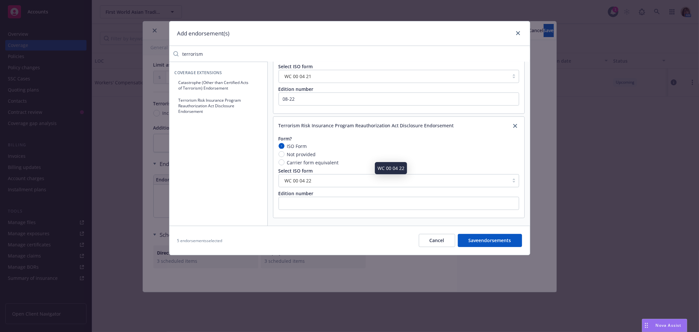
click at [312, 180] on div "WC 00 04 22" at bounding box center [394, 180] width 224 height 7
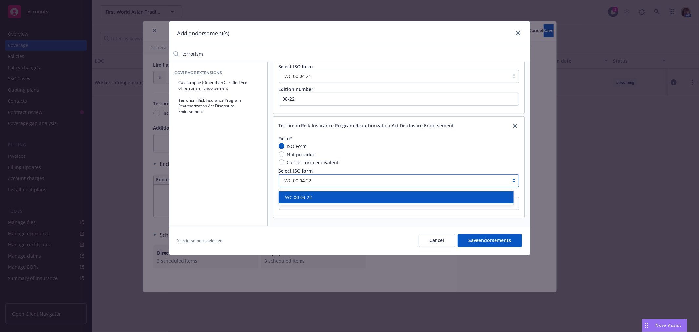
click at [305, 195] on span "WC 00 04 22" at bounding box center [298, 197] width 27 height 7
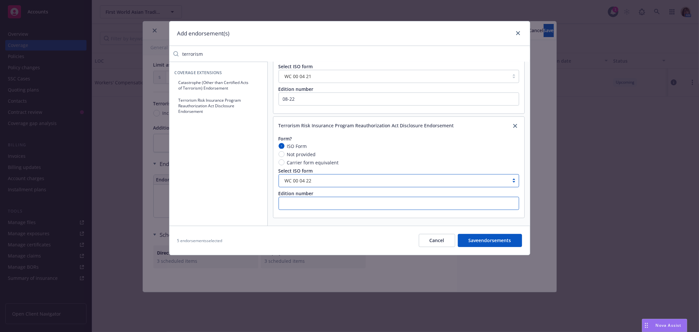
click at [289, 202] on input "text" at bounding box center [399, 203] width 241 height 13
drag, startPoint x: 208, startPoint y: 54, endPoint x: 169, endPoint y: 51, distance: 39.1
click at [169, 51] on div "terrorism" at bounding box center [349, 53] width 361 height 13
drag, startPoint x: 208, startPoint y: 52, endPoint x: 165, endPoint y: 52, distance: 42.6
click at [165, 52] on div "Add endorsement(s) duty to Partners, Officers and Other Exclusion Endorsement F…" at bounding box center [349, 166] width 699 height 332
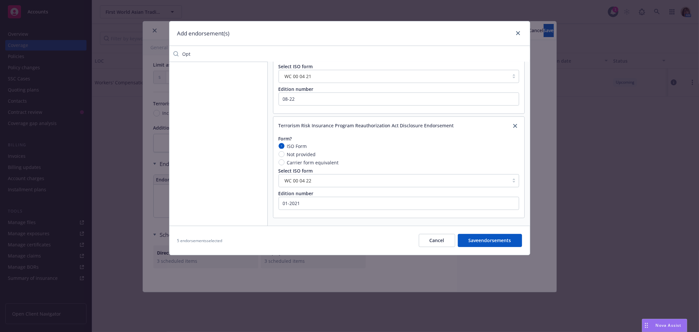
drag, startPoint x: 194, startPoint y: 51, endPoint x: 160, endPoint y: 53, distance: 33.8
click at [160, 53] on div "Add endorsement(s) Opt Partners, Officers and Other Exclusion Endorsement Form?…" at bounding box center [349, 166] width 699 height 332
drag, startPoint x: 202, startPoint y: 51, endPoint x: 158, endPoint y: 51, distance: 43.6
click at [158, 51] on div "Add endorsement(s) [MEDICAL_DATA] Partners, Officers and Other Exclusion Endors…" at bounding box center [349, 166] width 699 height 332
click at [479, 241] on button "Save endorsements" at bounding box center [490, 240] width 64 height 13
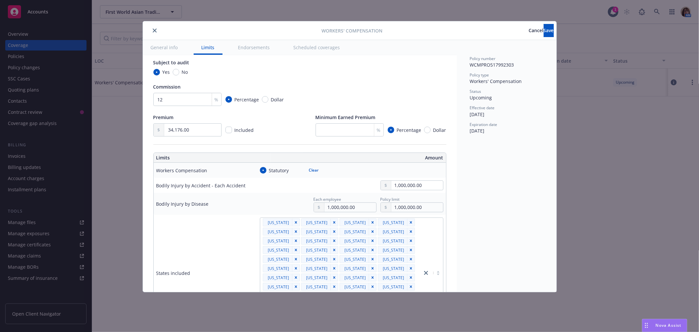
scroll to position [0, 0]
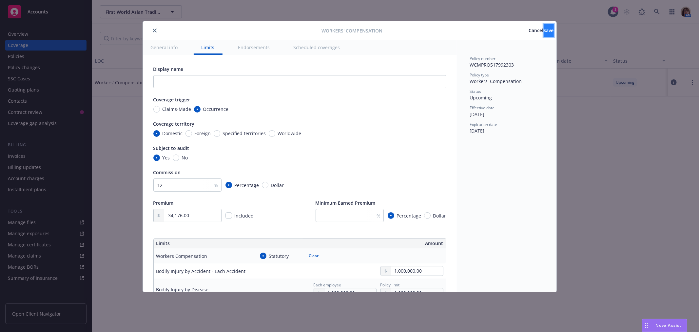
click at [544, 28] on span "Save" at bounding box center [549, 30] width 10 height 6
click at [156, 28] on button "close" at bounding box center [155, 31] width 8 height 8
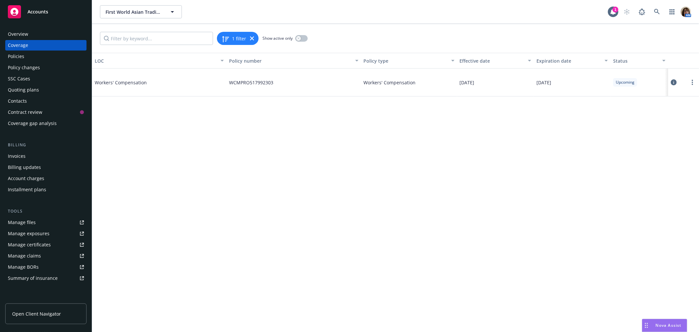
click at [18, 56] on div "Policies" at bounding box center [16, 56] width 16 height 10
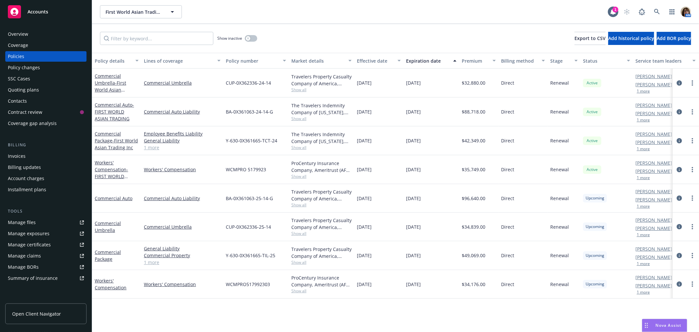
click at [21, 35] on div "Overview" at bounding box center [18, 34] width 20 height 10
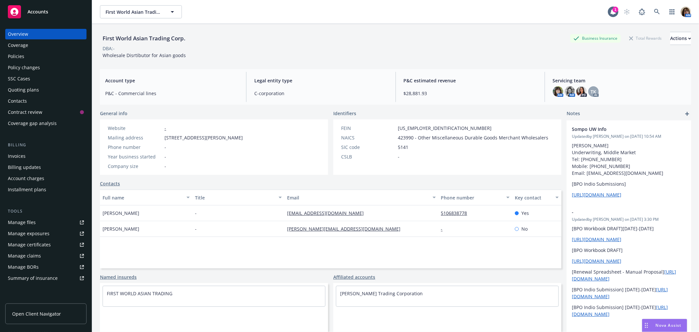
click at [93, 270] on div "First World Asian Trading Corp. Business Insurance Total Rewards Actions DBA: -…" at bounding box center [395, 190] width 607 height 332
click at [20, 58] on div "Policies" at bounding box center [16, 56] width 16 height 10
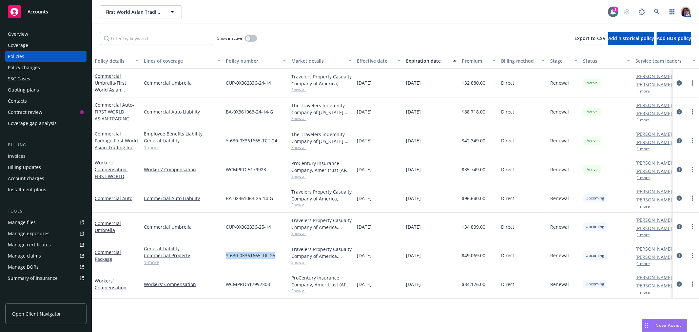
drag, startPoint x: 226, startPoint y: 256, endPoint x: 276, endPoint y: 260, distance: 50.0
click at [276, 260] on div "Y-630-0X361665-TIL-25" at bounding box center [256, 255] width 66 height 29
copy span "Y-630-0X361665-TIL-25"
click at [228, 204] on div "BA-0X361063-25-14-G" at bounding box center [256, 198] width 66 height 29
drag, startPoint x: 225, startPoint y: 197, endPoint x: 275, endPoint y: 199, distance: 50.2
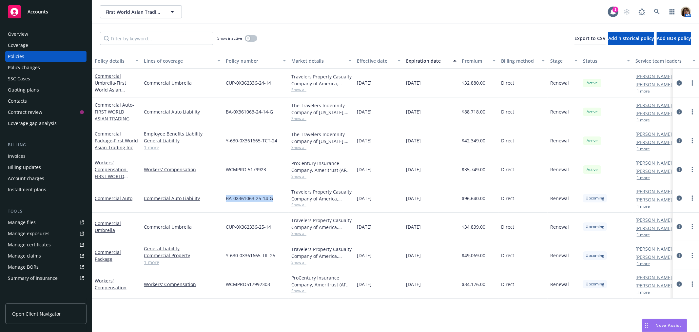
click at [275, 199] on div "BA-0X361063-25-14-G" at bounding box center [256, 198] width 66 height 29
copy span "BA-0X361063-25-14-G"
click at [244, 238] on div "CUP-0X362336-25-14" at bounding box center [256, 226] width 66 height 29
drag, startPoint x: 225, startPoint y: 226, endPoint x: 278, endPoint y: 232, distance: 53.1
click at [278, 232] on div "CUP-0X362336-25-14" at bounding box center [256, 226] width 66 height 29
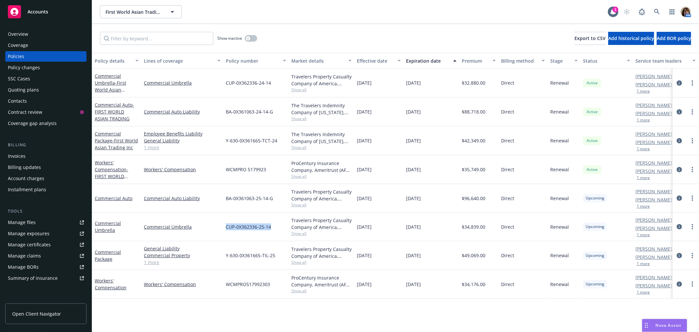
copy span "CUP-0X362336-25-14"
click at [680, 227] on icon "circleInformation" at bounding box center [679, 226] width 5 height 5
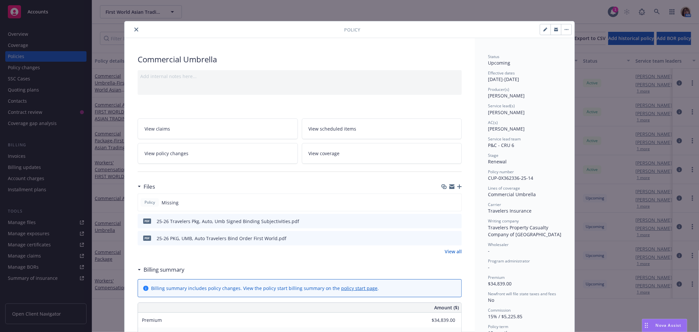
click at [332, 152] on span "View coverage" at bounding box center [324, 153] width 31 height 7
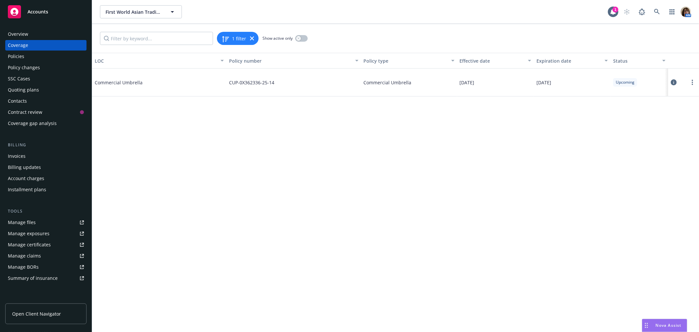
click at [675, 83] on icon at bounding box center [674, 82] width 6 height 6
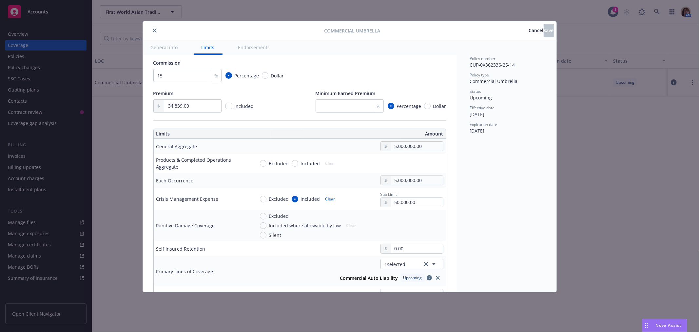
scroll to position [146, 0]
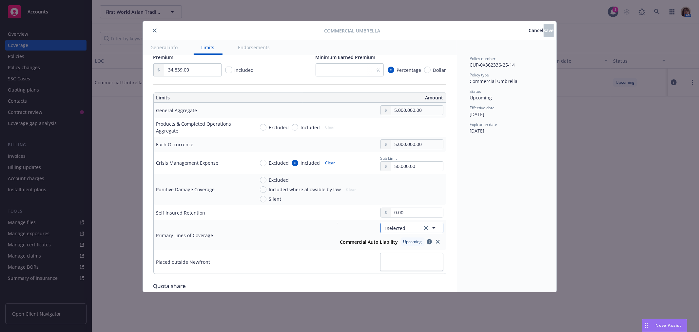
click at [432, 227] on icon "button" at bounding box center [433, 228] width 3 height 2
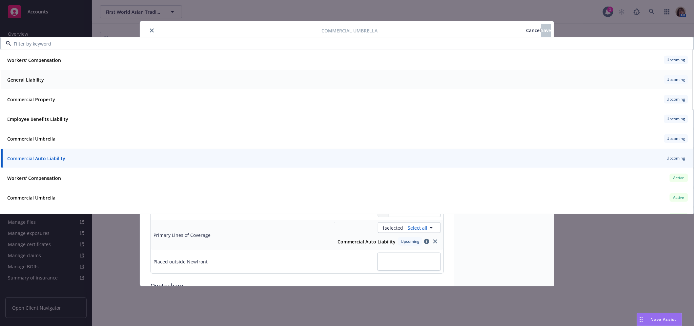
click at [20, 77] on strong "General Liability" at bounding box center [25, 79] width 37 height 6
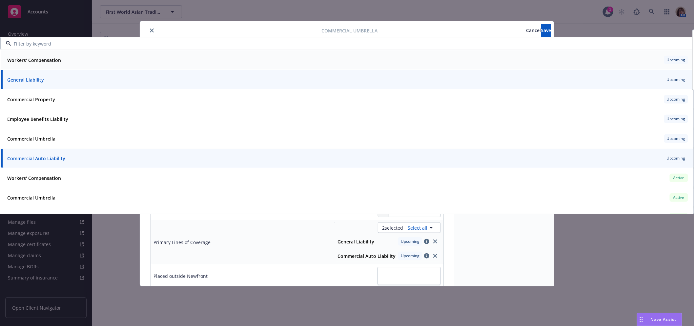
click at [22, 57] on strong "Workers' Compensation" at bounding box center [34, 60] width 54 height 6
click at [43, 119] on strong "Employee Benefits Liability" at bounding box center [37, 119] width 61 height 6
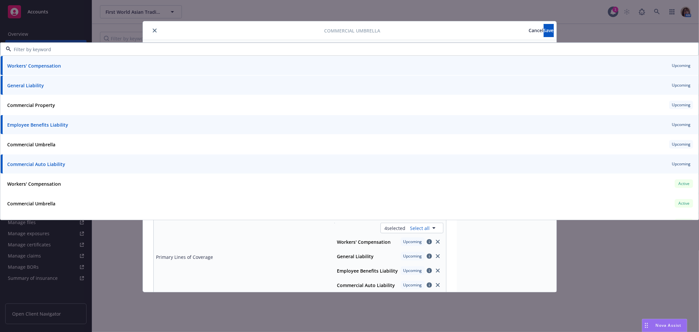
click at [592, 258] on div "Commercial Umbrella Cancel Save General info Limits Endorsements Display name C…" at bounding box center [349, 166] width 699 height 332
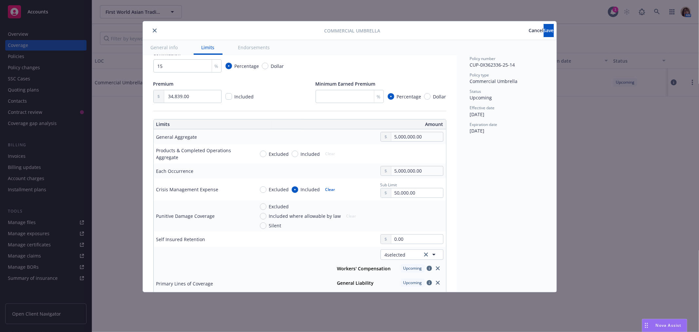
scroll to position [5, 0]
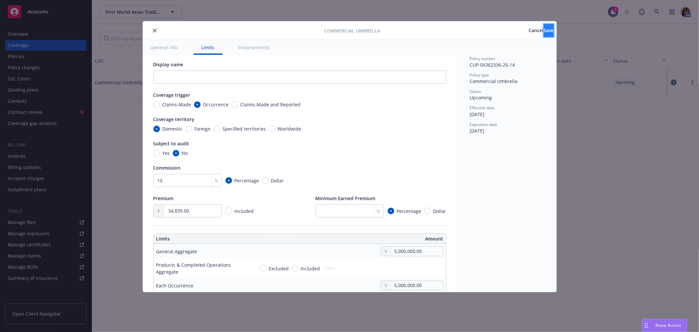
click at [544, 30] on span "Save" at bounding box center [549, 30] width 10 height 6
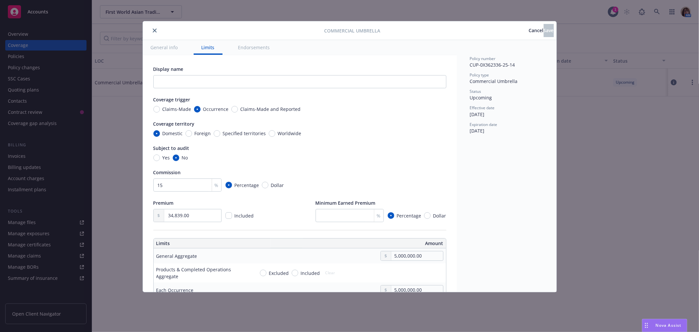
click at [153, 30] on icon "close" at bounding box center [155, 31] width 4 height 4
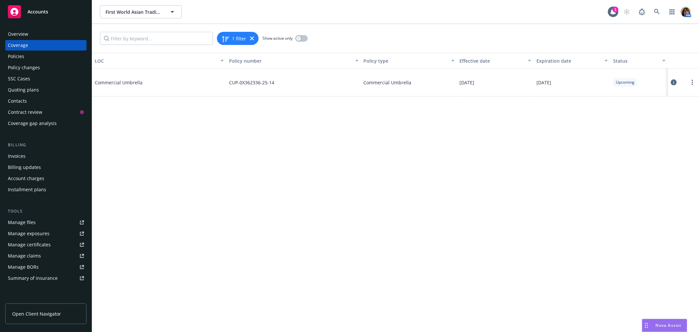
click at [18, 54] on div "Policies" at bounding box center [16, 56] width 16 height 10
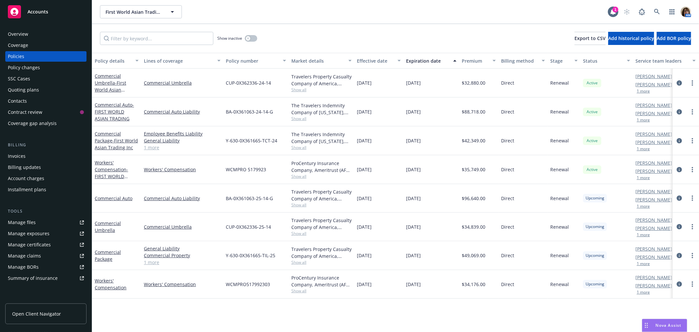
click at [296, 292] on span "Show all" at bounding box center [321, 291] width 60 height 6
click at [147, 313] on div "Policy details Lines of coverage Policy number Market details Effective date Ex…" at bounding box center [395, 192] width 607 height 279
drag, startPoint x: 224, startPoint y: 284, endPoint x: 271, endPoint y: 286, distance: 47.2
click at [271, 286] on div "WCMPRO517992303" at bounding box center [256, 284] width 66 height 29
copy span "WCMPRO517992303"
